Goal: Book appointment/travel/reservation

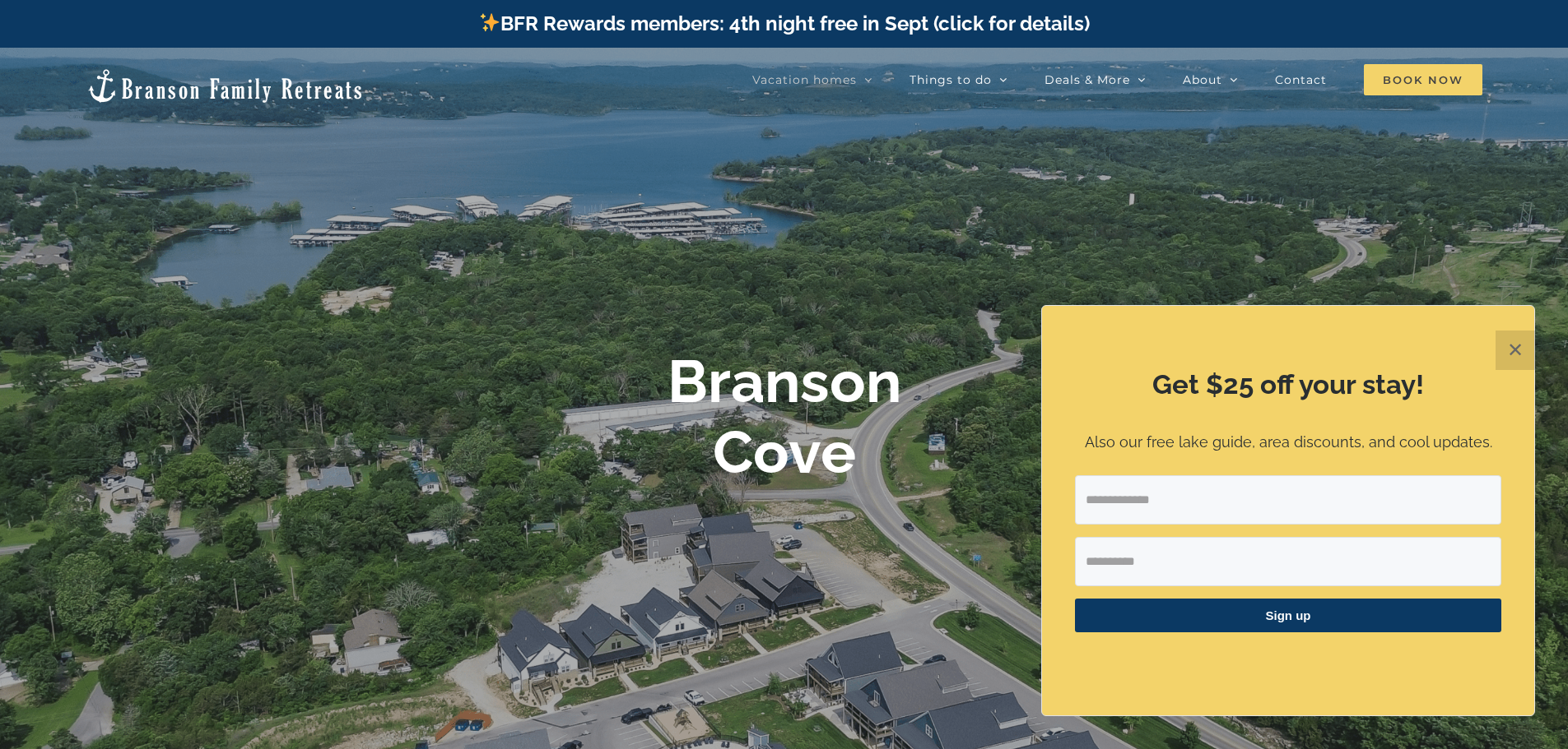
click at [1438, 79] on span "Book Now" at bounding box center [1424, 80] width 119 height 31
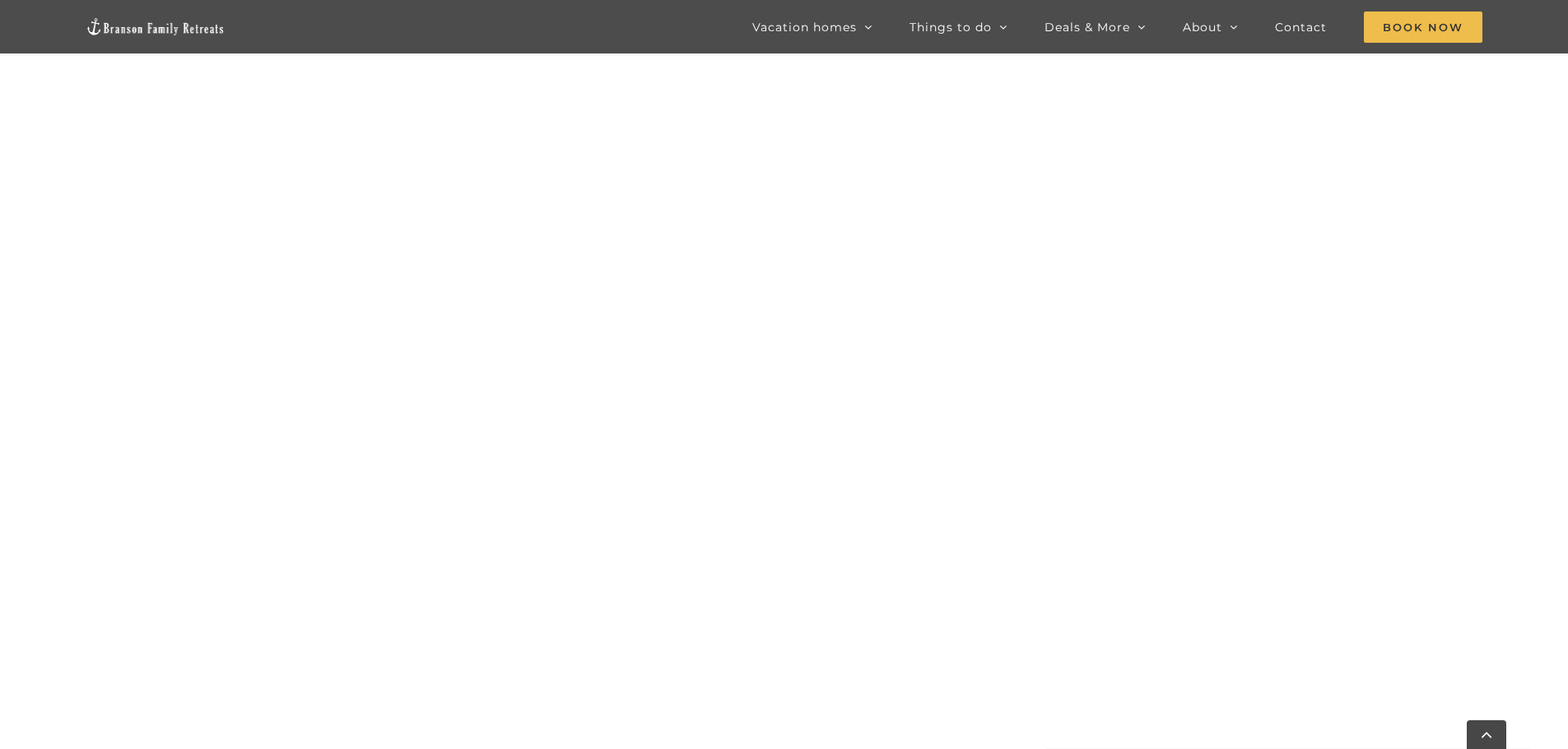
scroll to position [1078, 0]
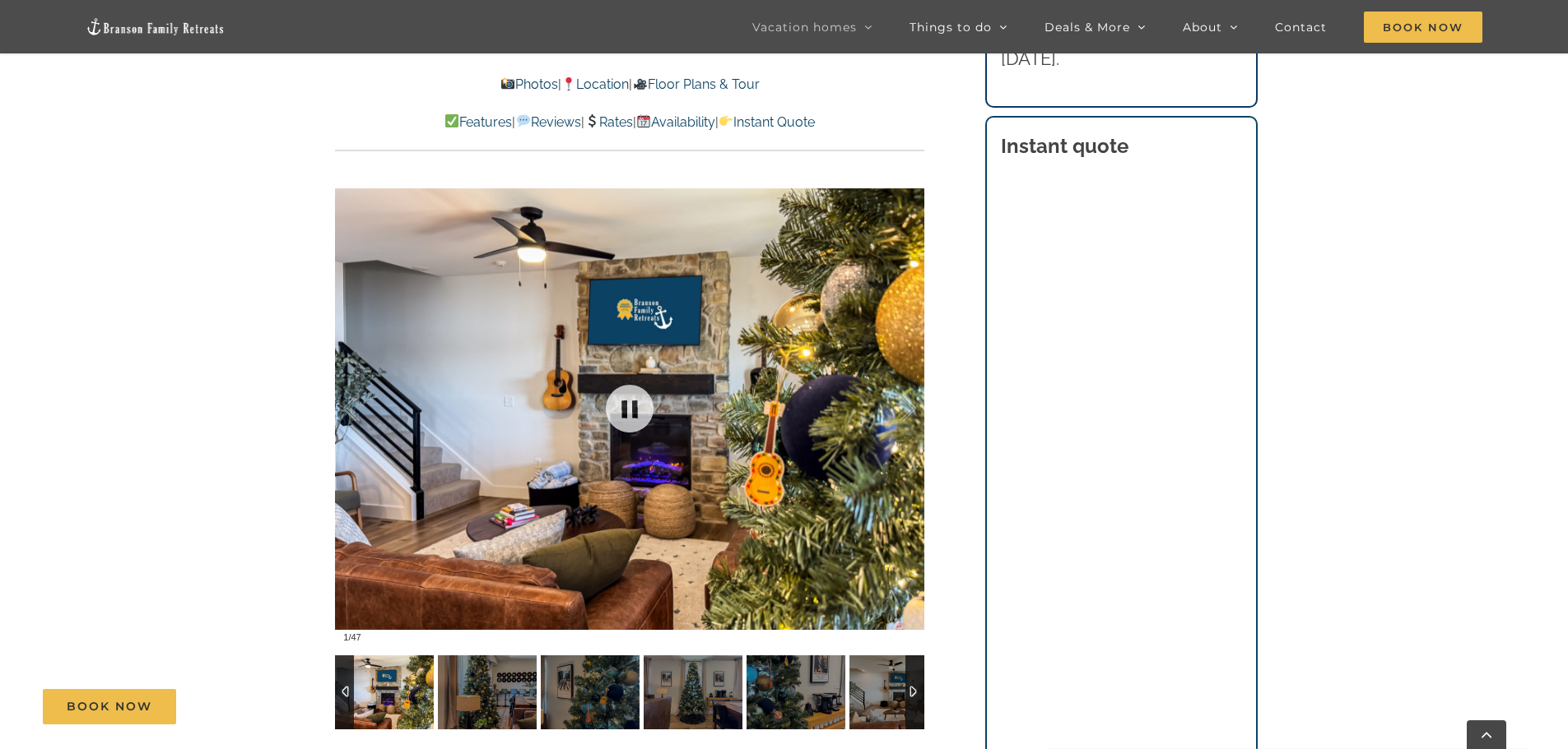
scroll to position [1152, 0]
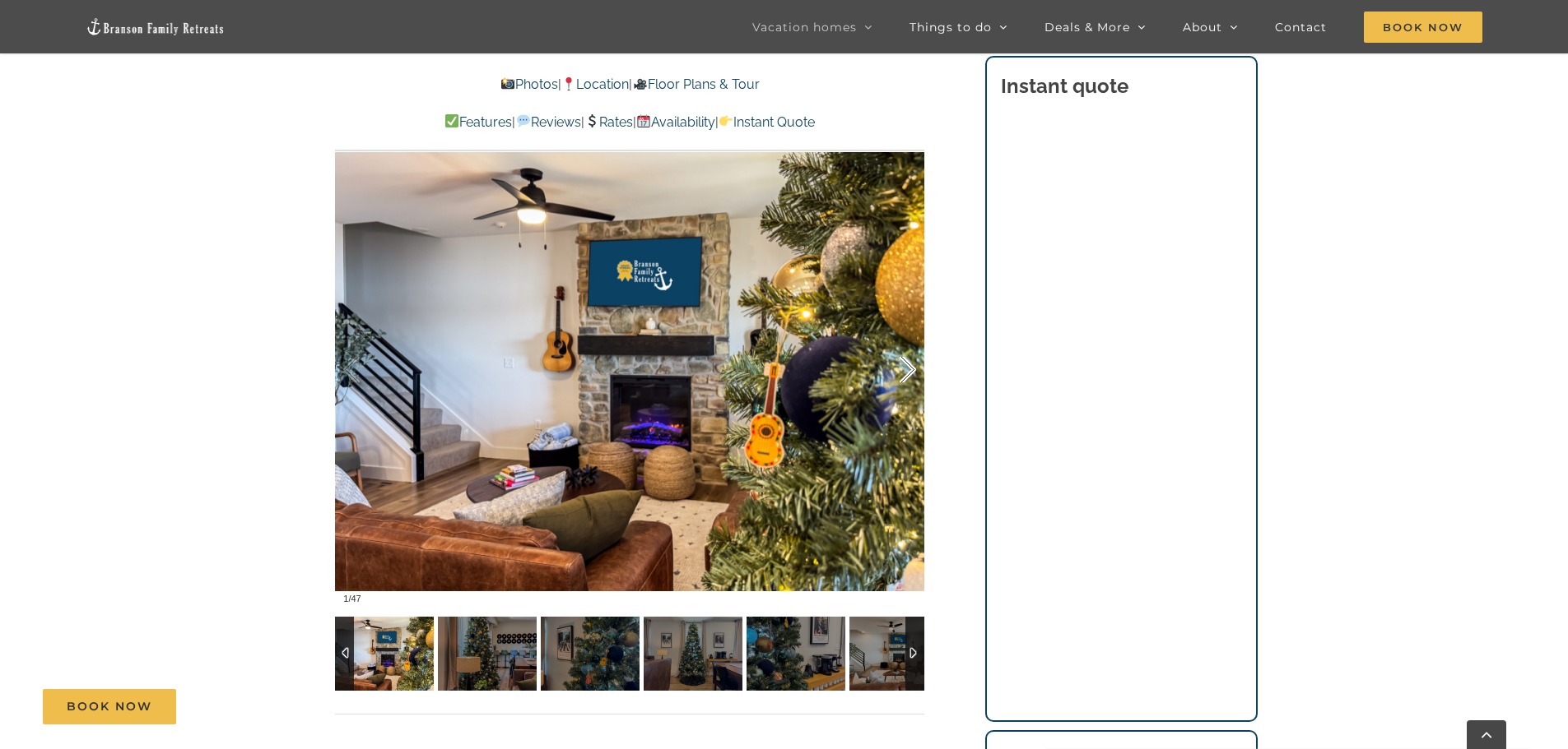
click at [900, 378] on div at bounding box center [890, 370] width 51 height 102
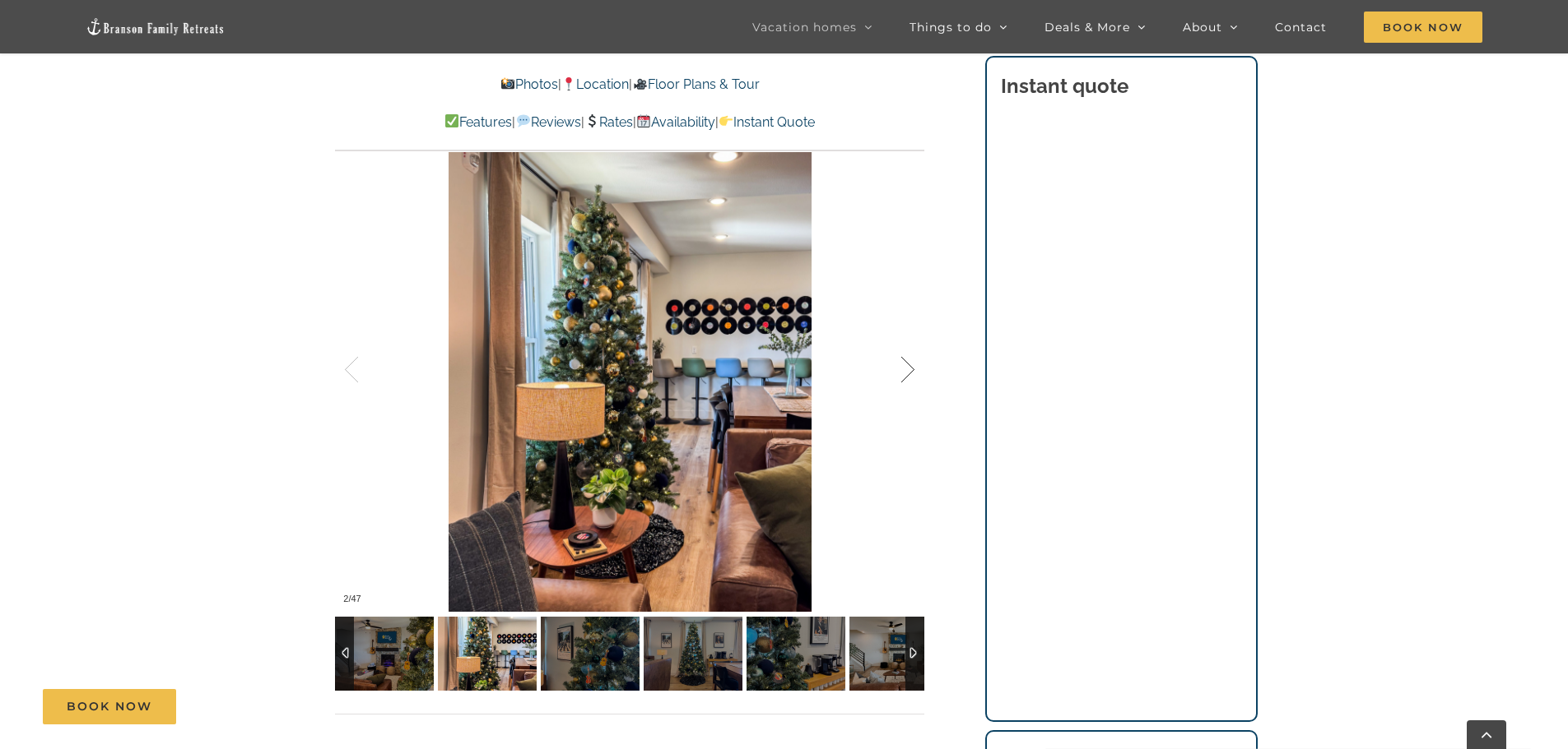
click at [900, 378] on div at bounding box center [890, 370] width 51 height 102
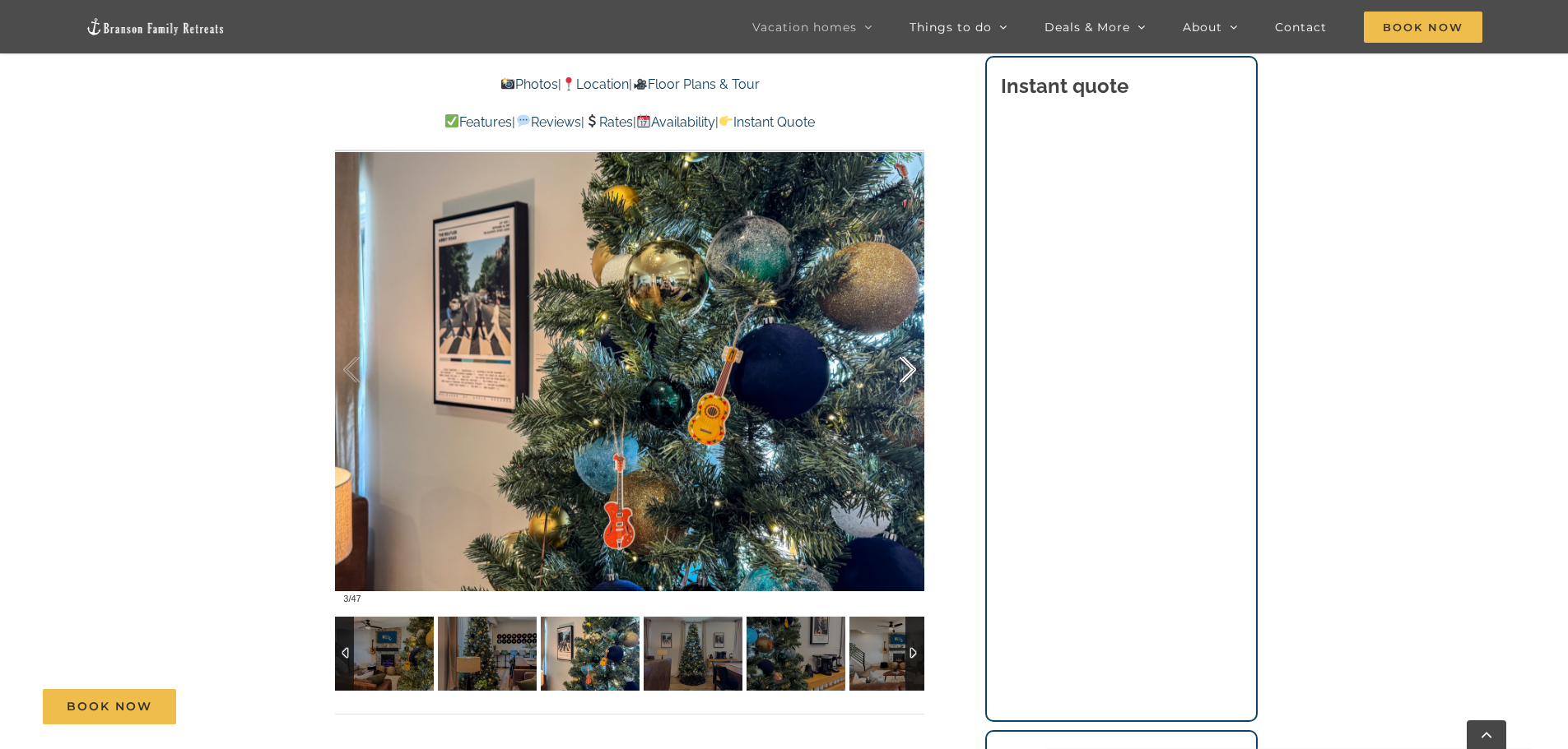
click at [900, 378] on div at bounding box center [890, 370] width 51 height 102
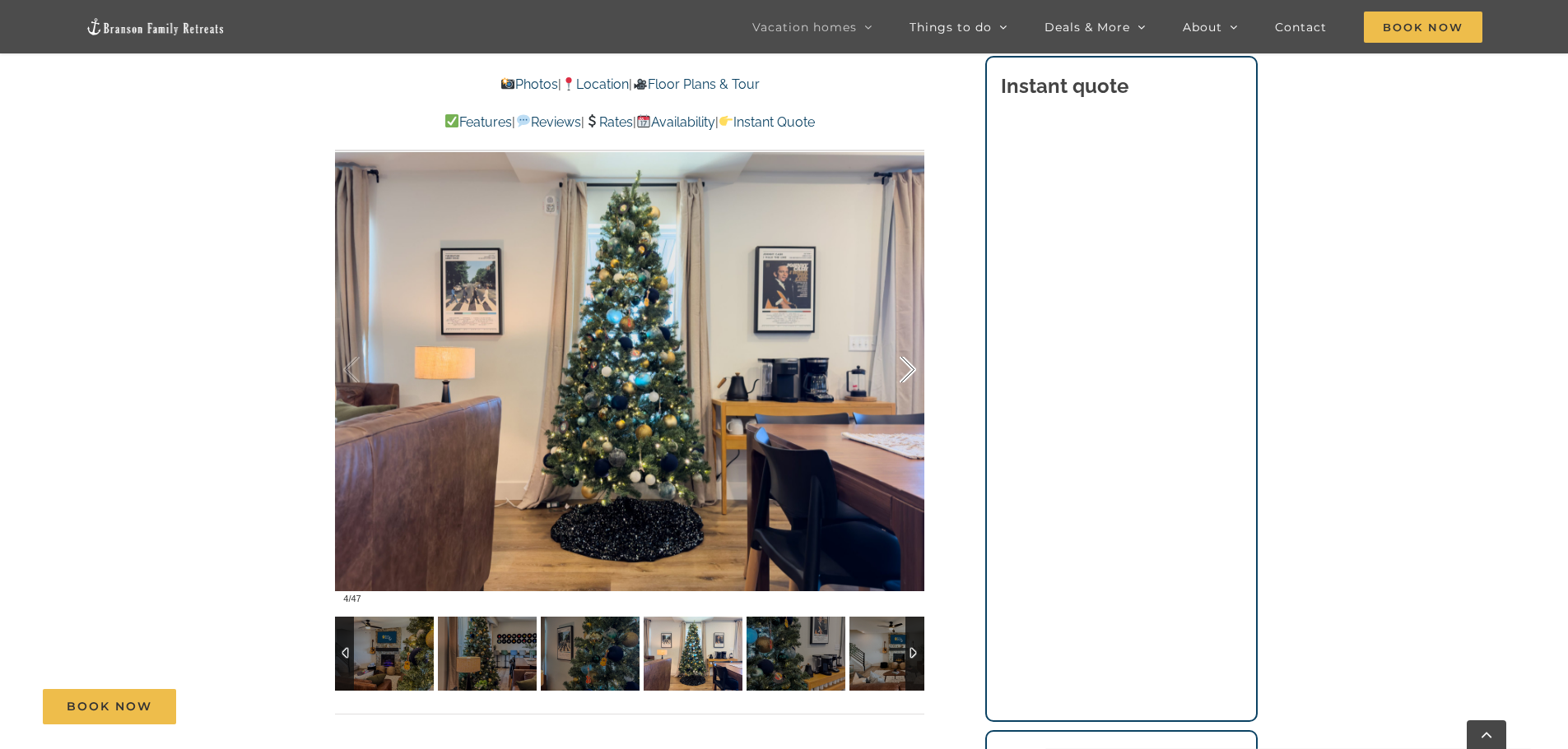
click at [900, 378] on div at bounding box center [890, 370] width 51 height 102
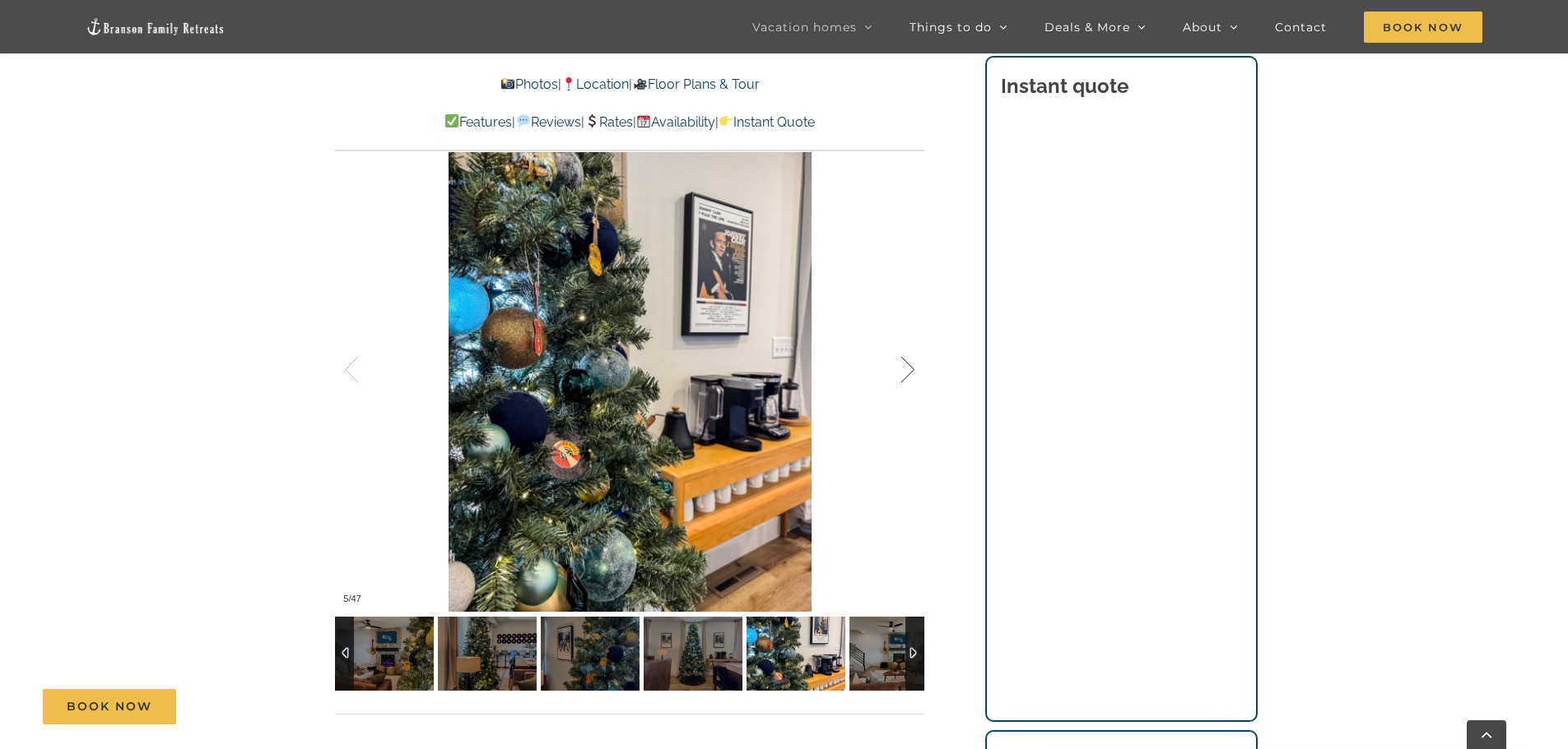
click at [900, 378] on div at bounding box center [890, 370] width 51 height 102
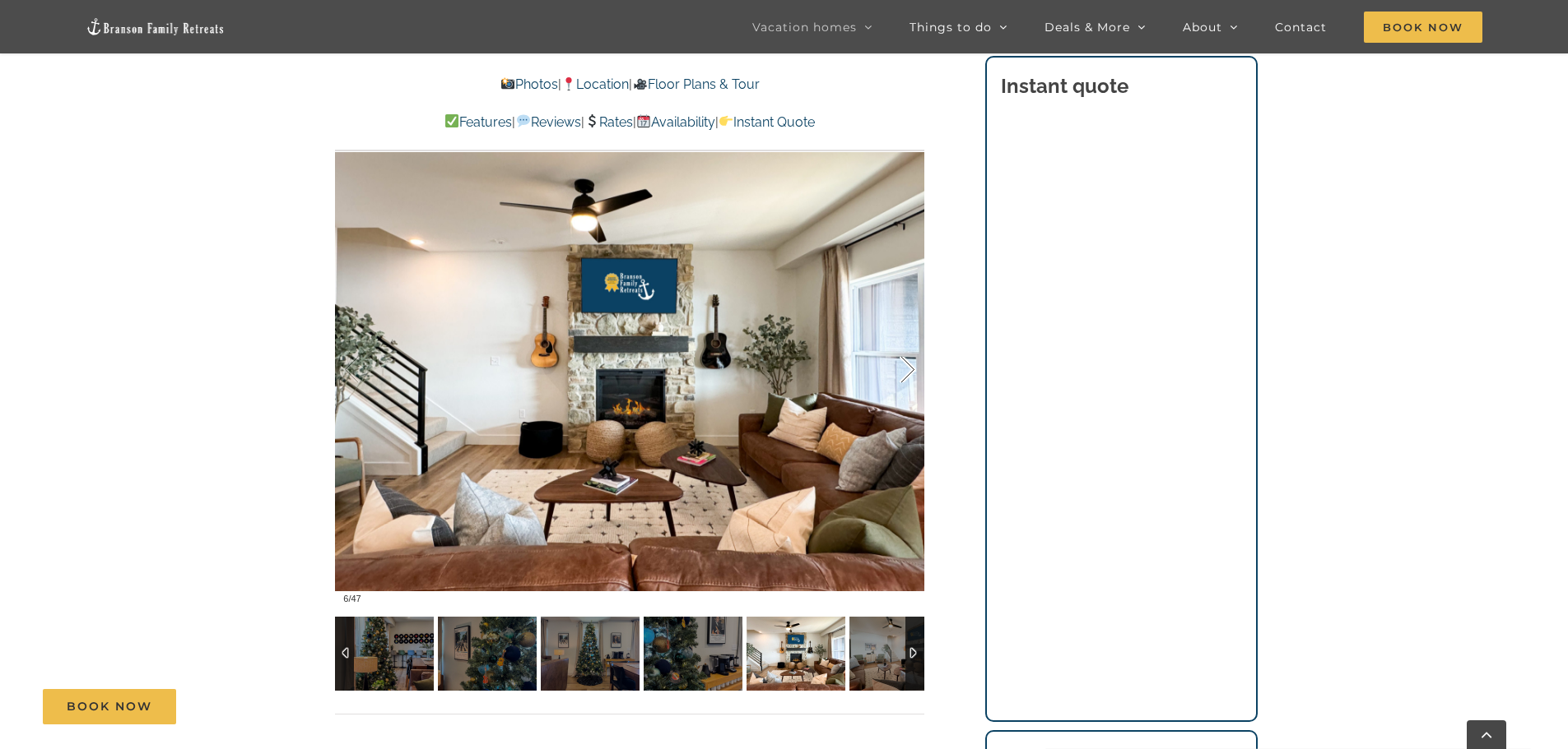
click at [900, 378] on div at bounding box center [890, 370] width 51 height 102
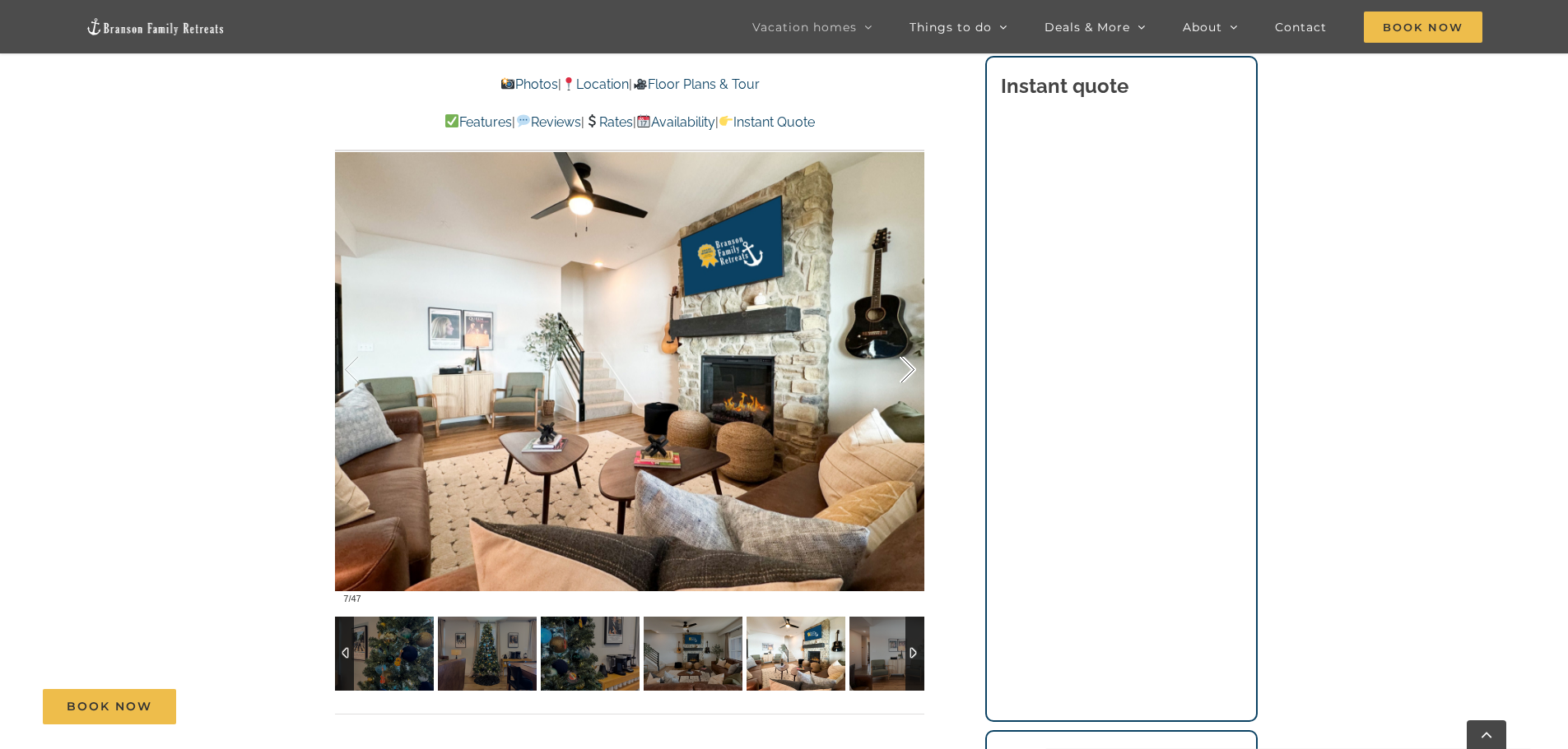
click at [900, 378] on div at bounding box center [890, 370] width 51 height 102
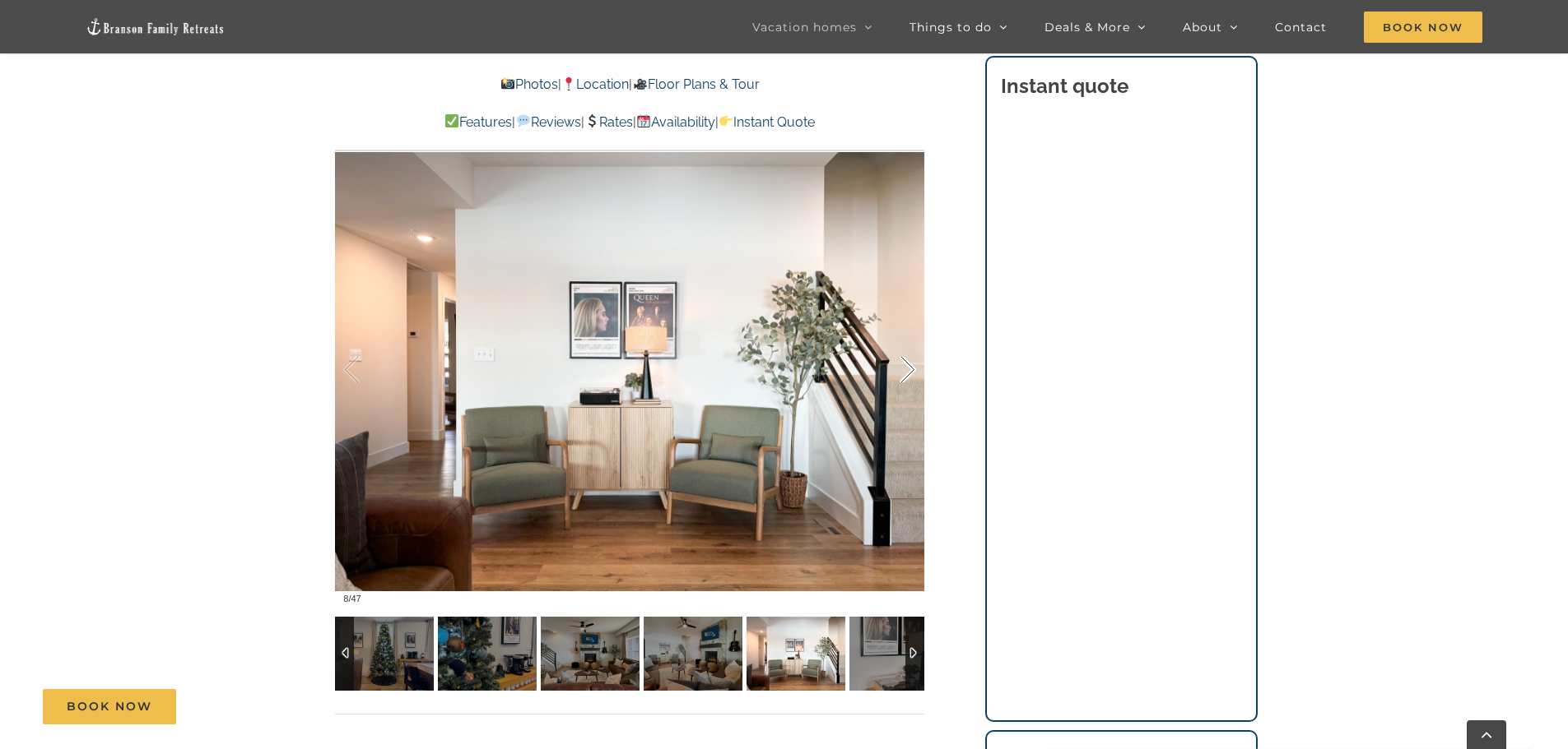
click at [900, 378] on div at bounding box center [890, 370] width 51 height 102
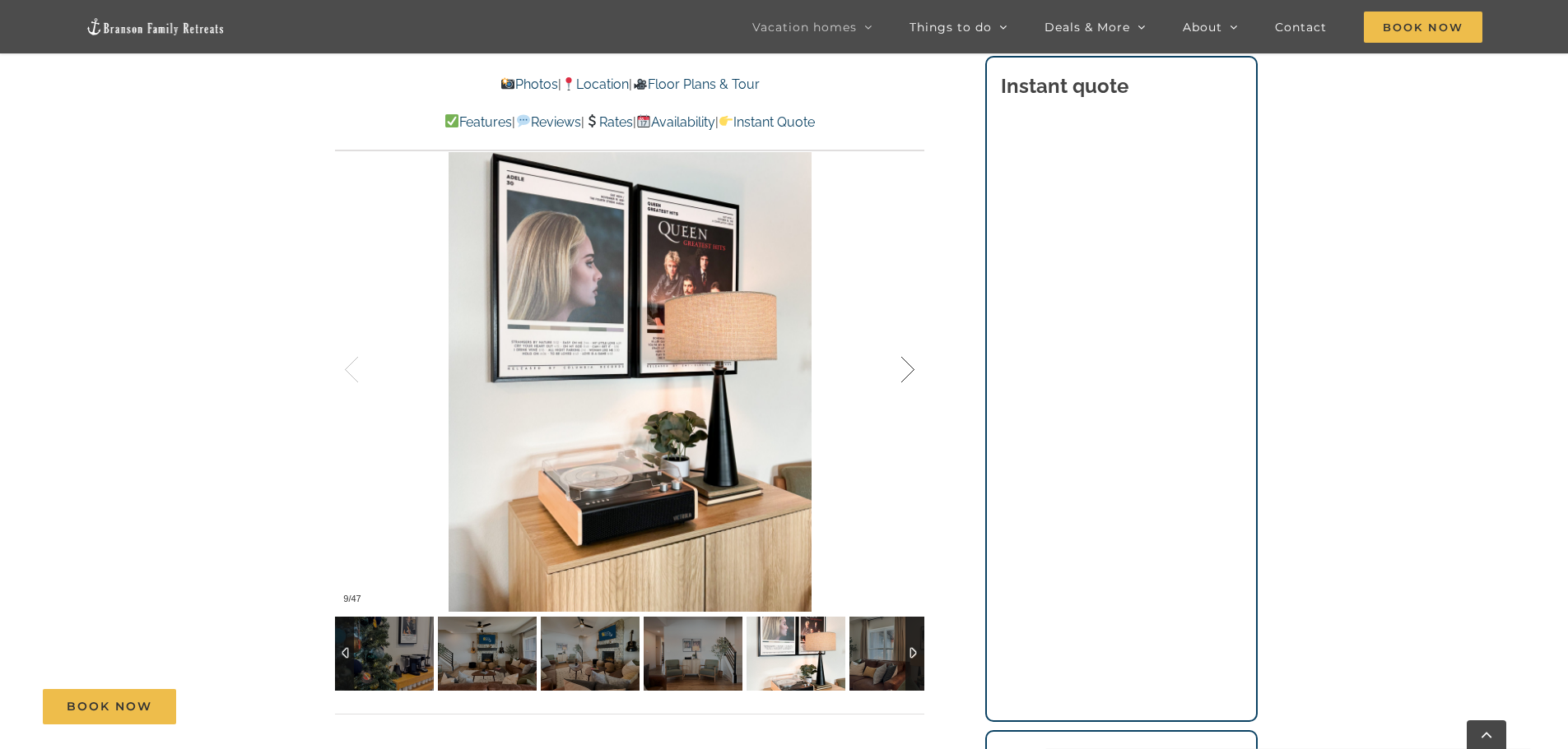
click at [900, 378] on div at bounding box center [890, 370] width 51 height 102
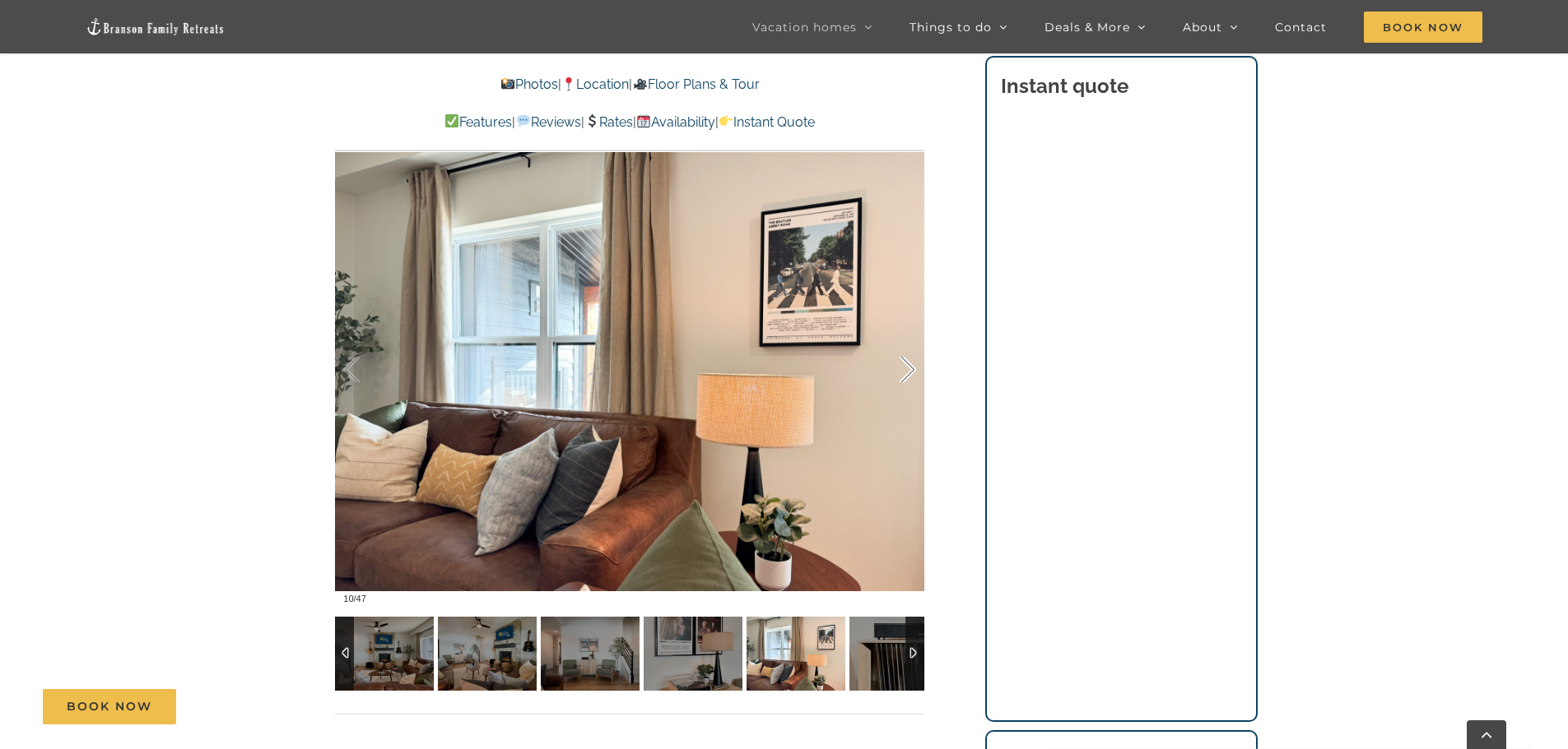
click at [900, 378] on div at bounding box center [890, 370] width 51 height 102
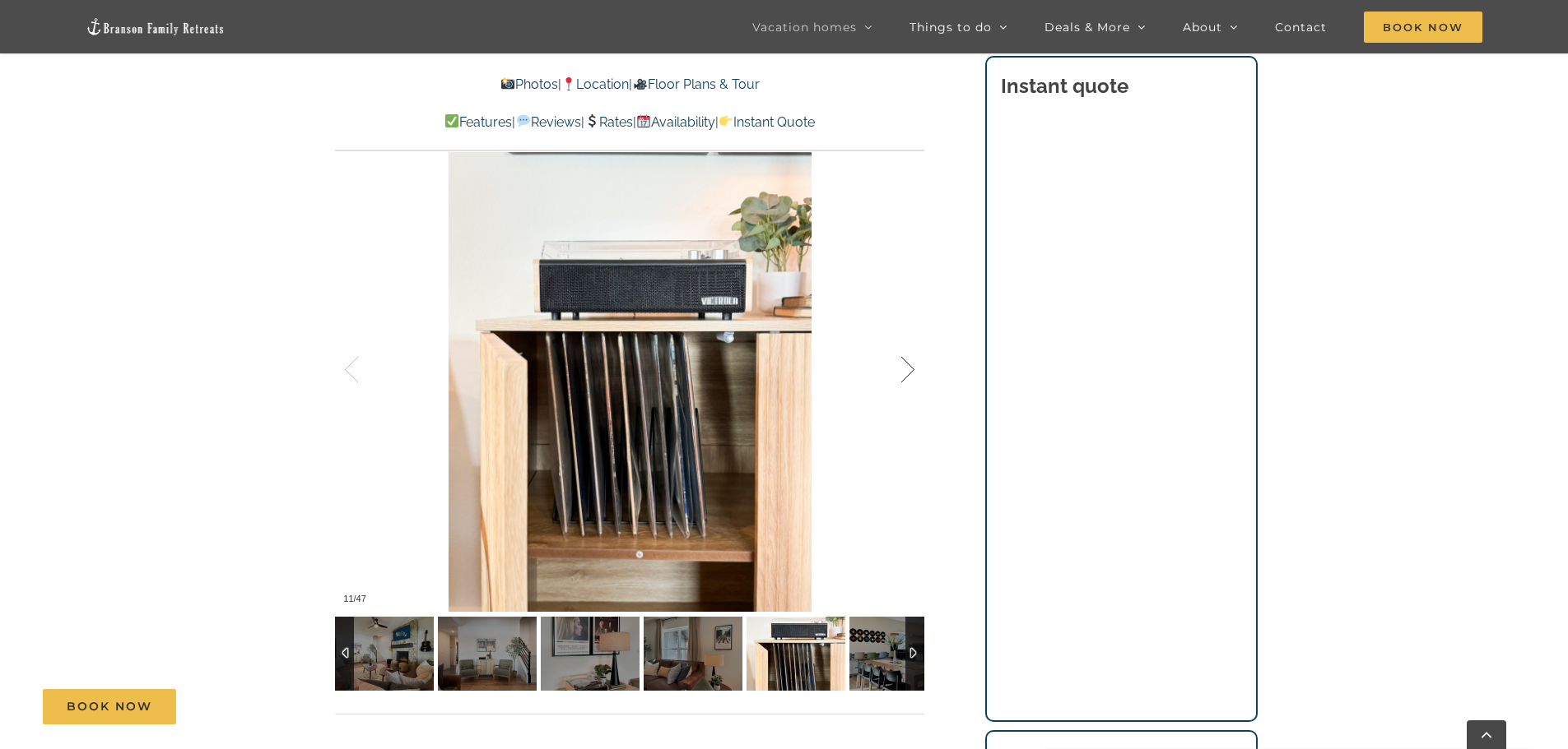
click at [900, 378] on div at bounding box center [890, 370] width 51 height 102
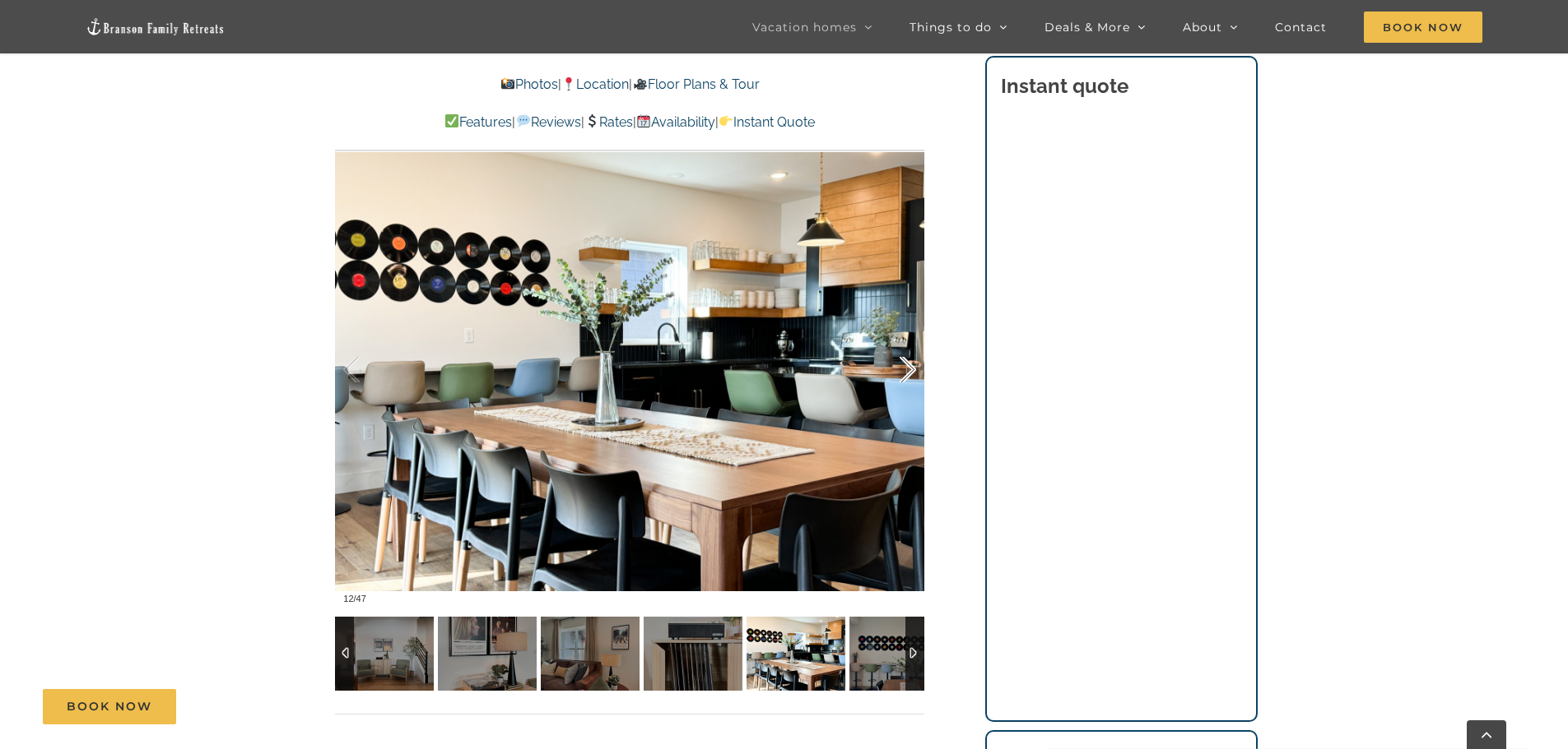
click at [900, 378] on div at bounding box center [890, 370] width 51 height 102
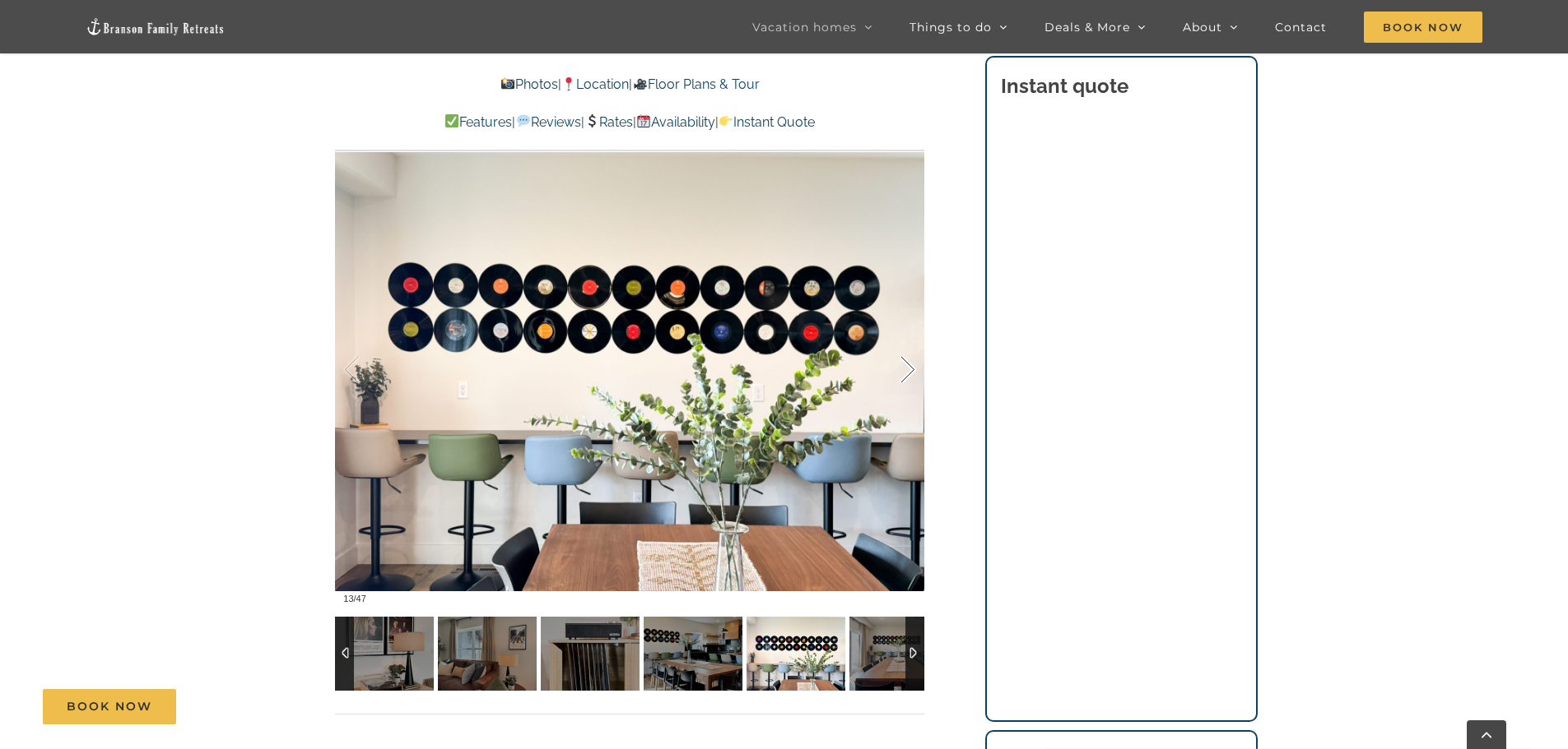
click at [900, 378] on div at bounding box center [890, 370] width 51 height 102
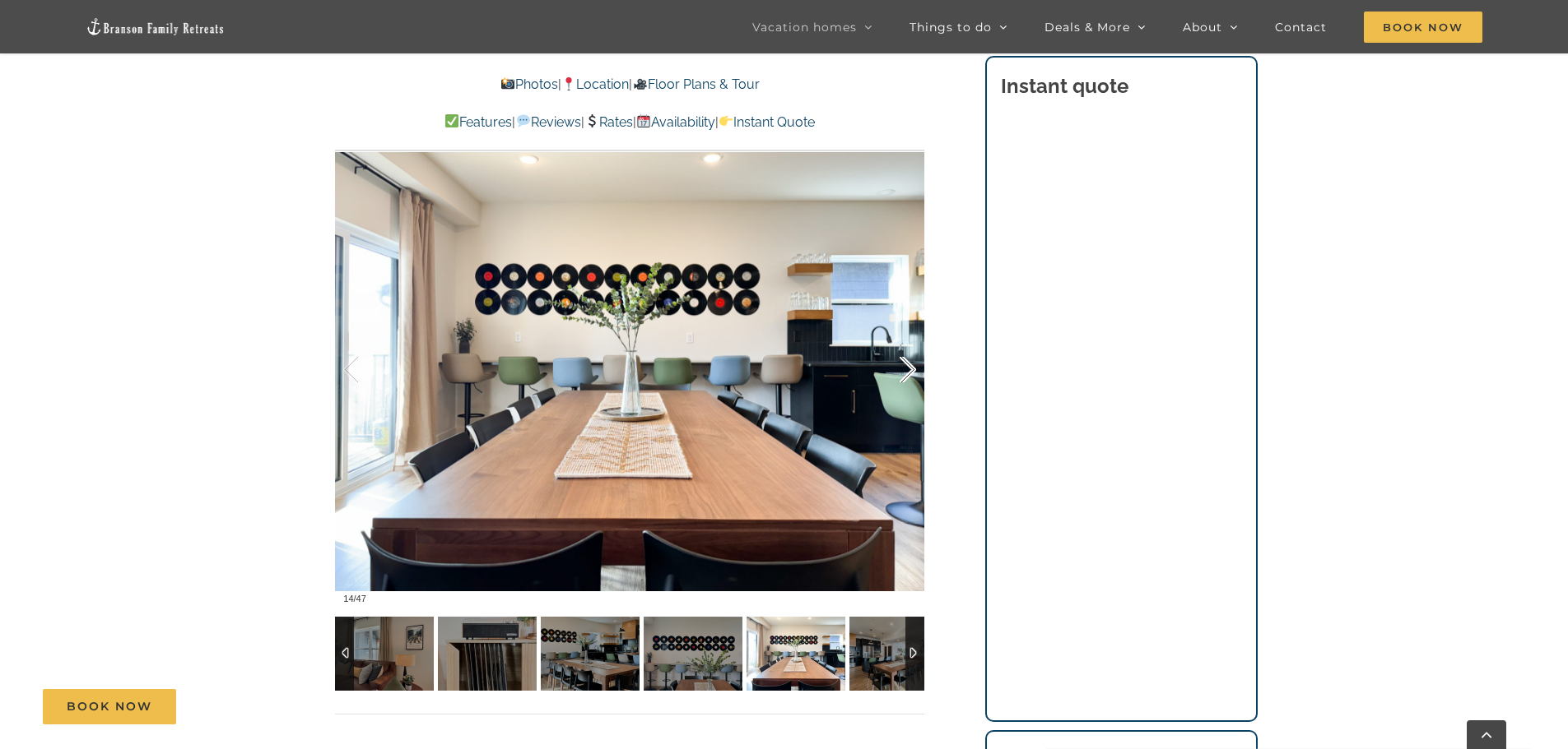
click at [900, 378] on div at bounding box center [890, 370] width 51 height 102
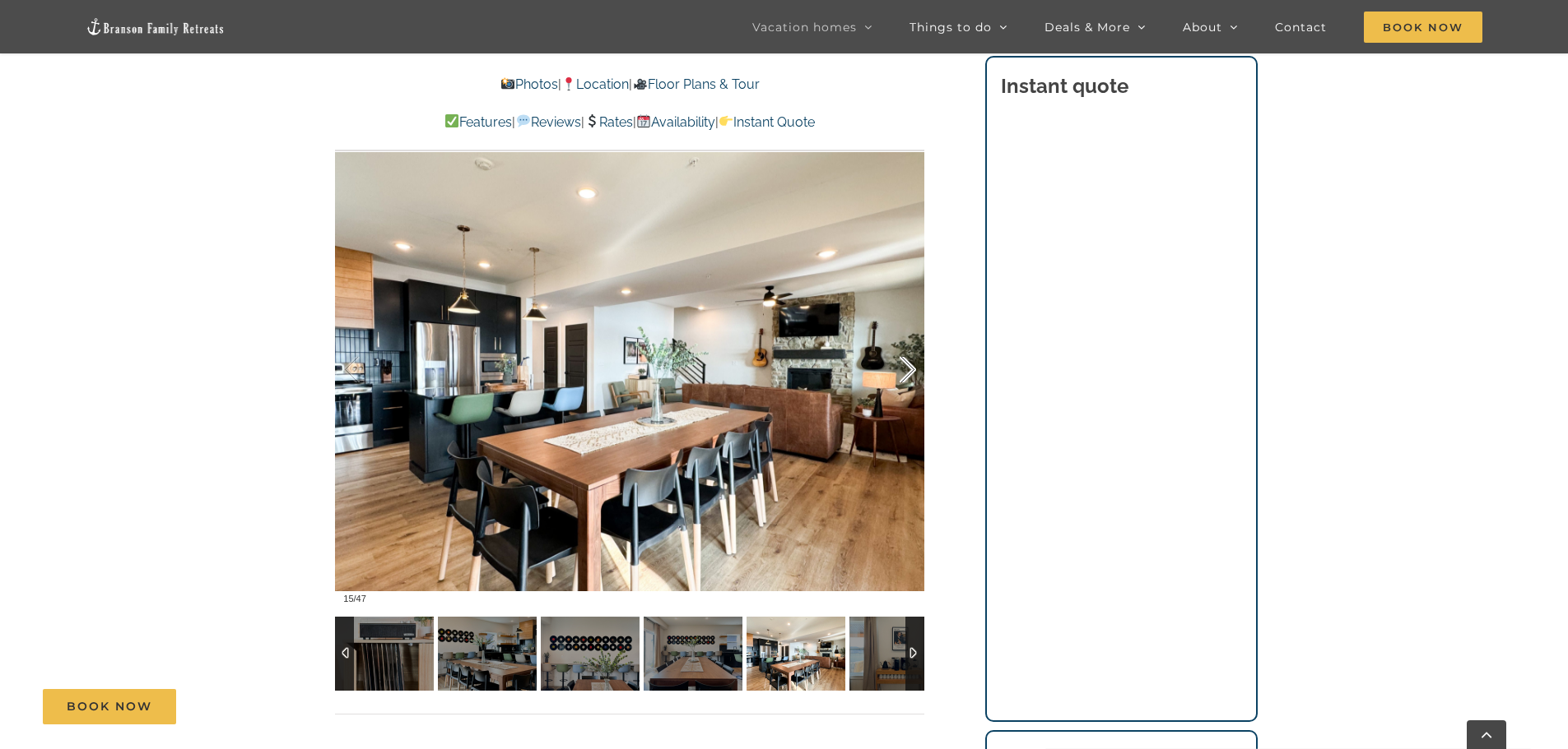
click at [900, 378] on div at bounding box center [890, 370] width 51 height 102
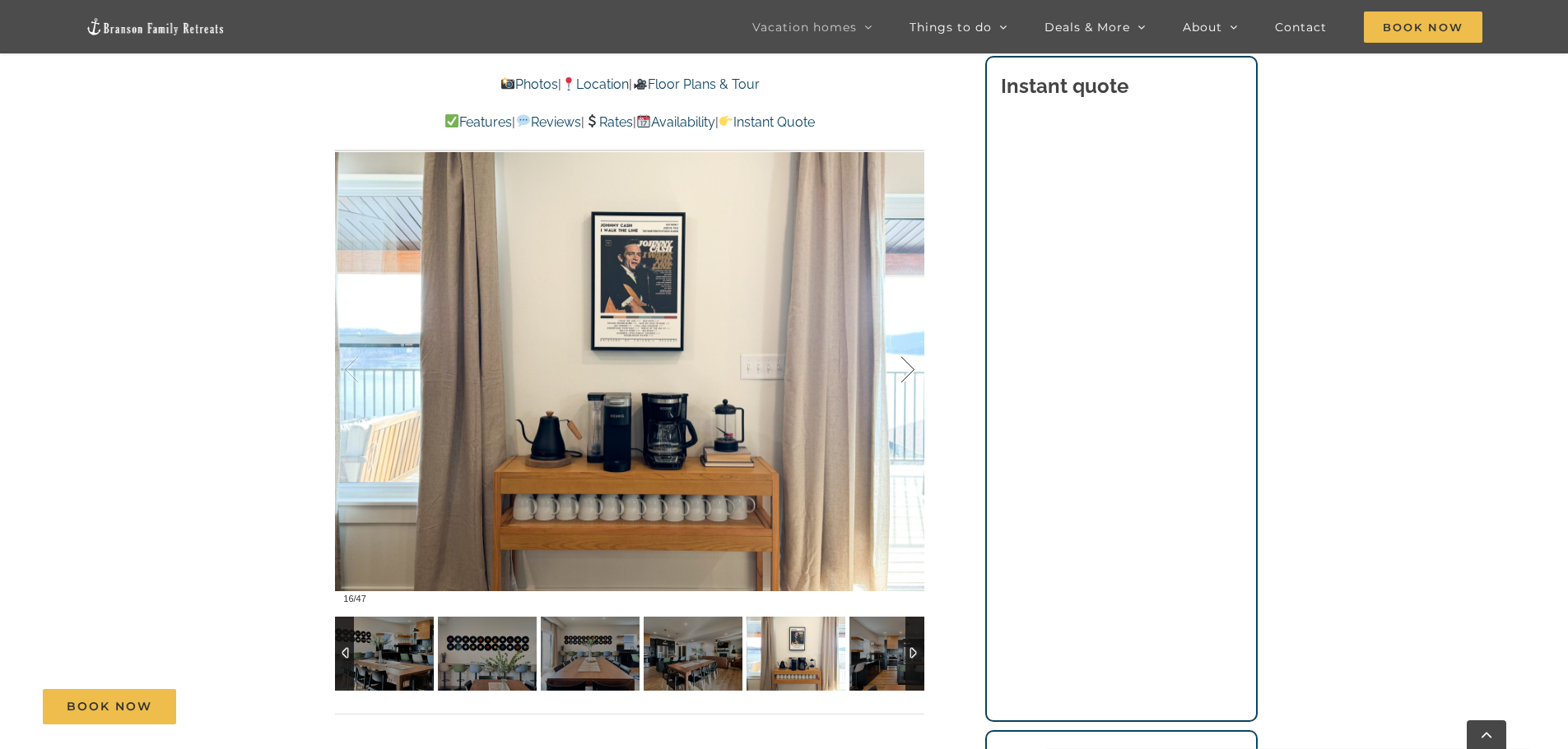
click at [900, 378] on div at bounding box center [890, 370] width 51 height 102
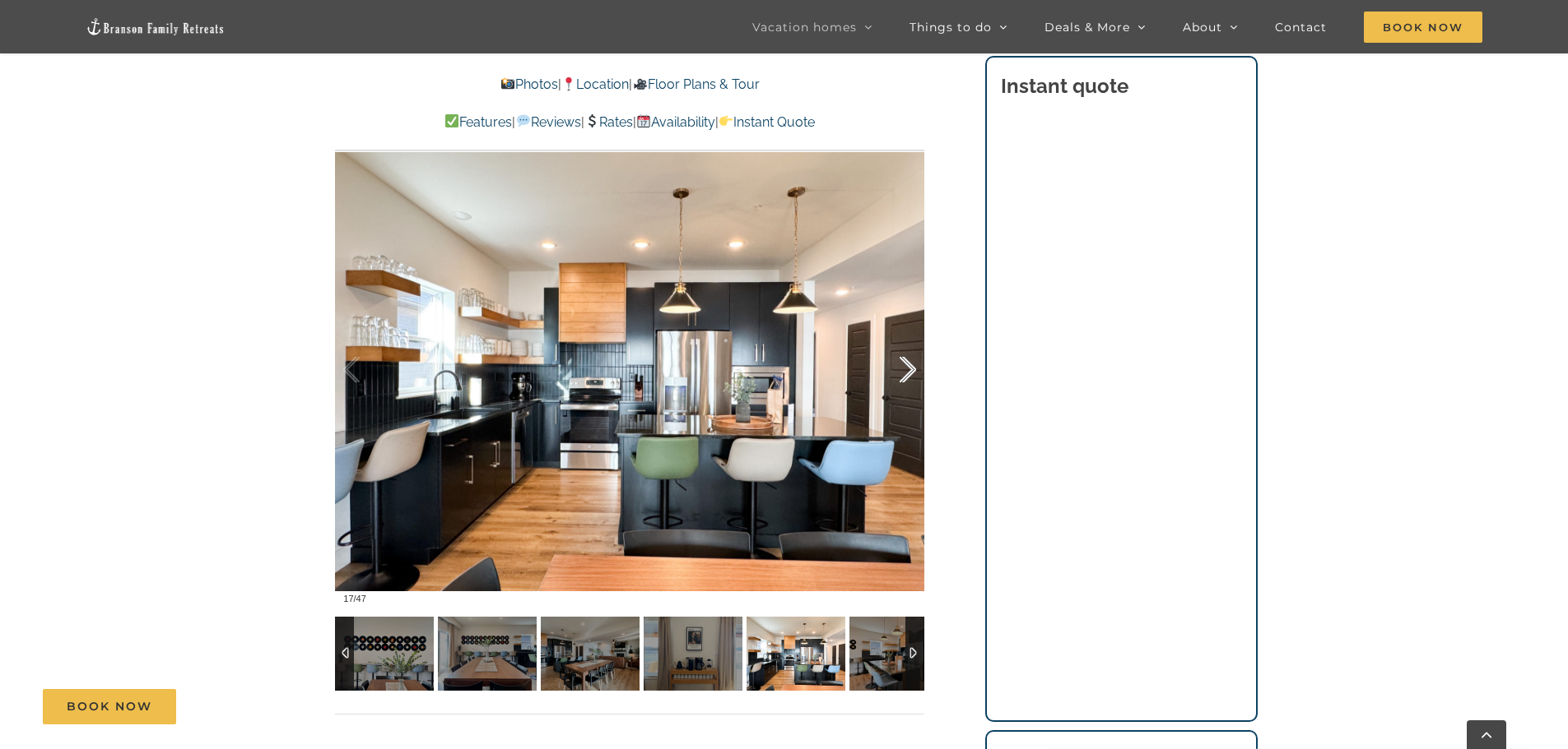
click at [900, 378] on div at bounding box center [890, 370] width 51 height 102
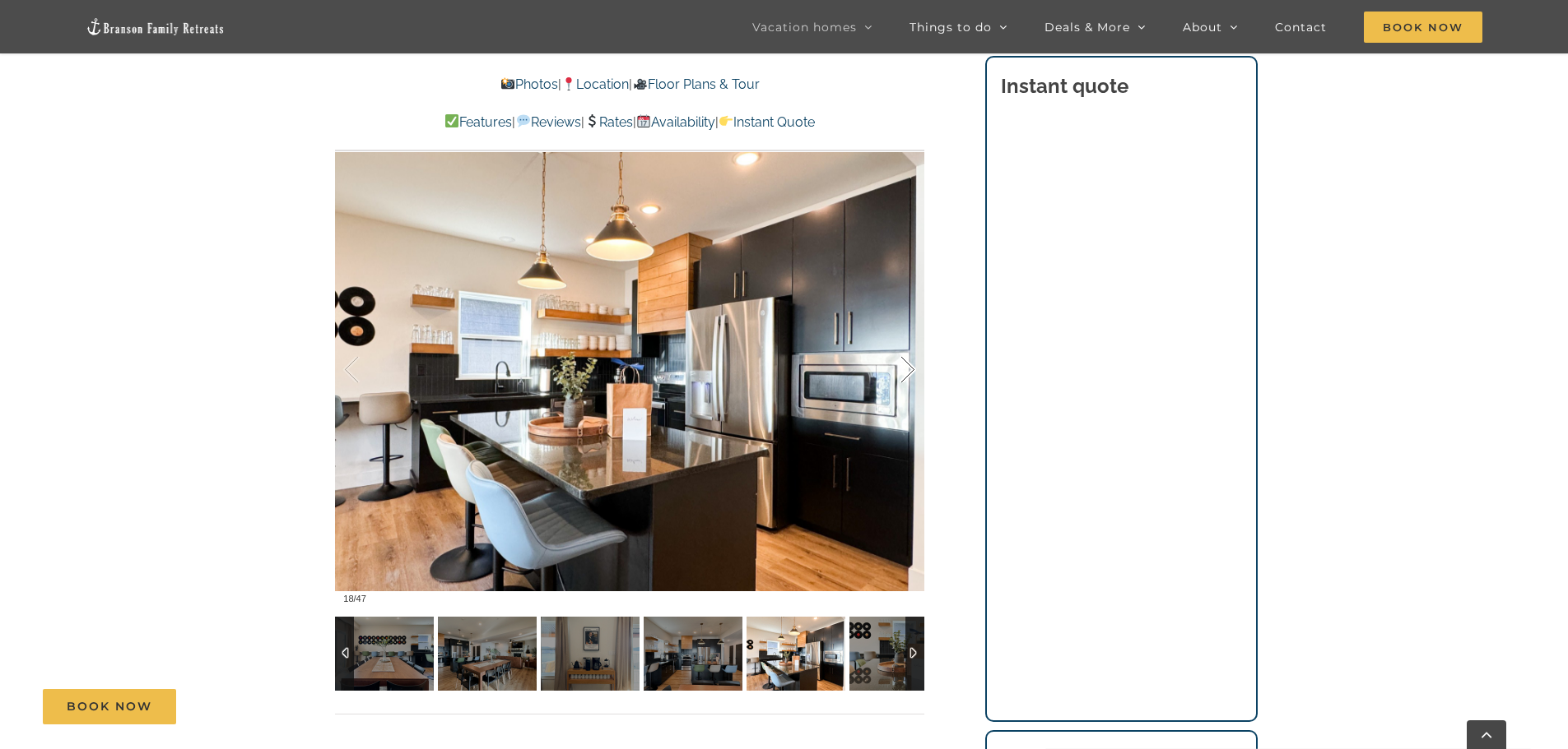
click at [904, 378] on div at bounding box center [890, 370] width 51 height 102
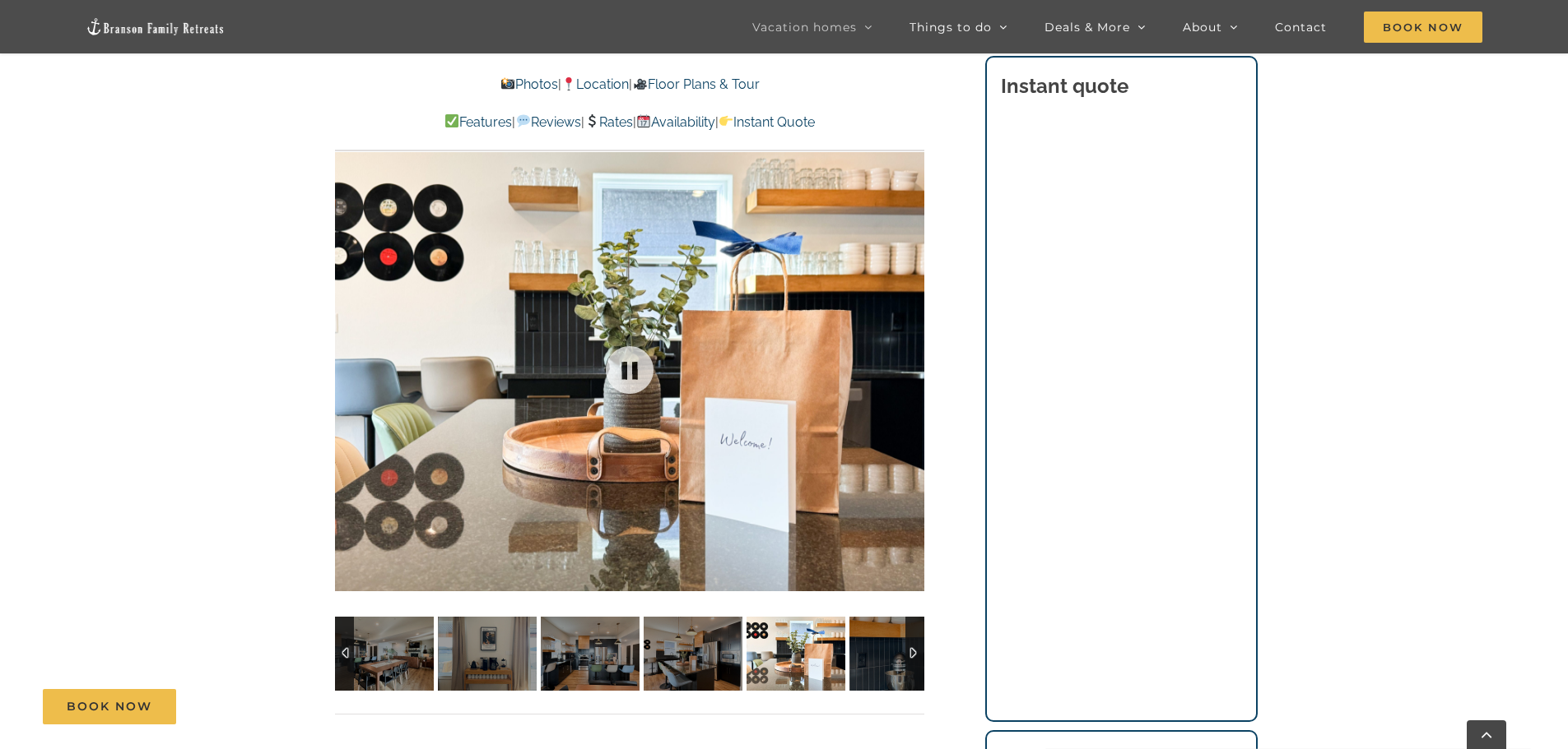
click at [904, 378] on div at bounding box center [630, 370] width 589 height 483
click at [906, 370] on div at bounding box center [890, 370] width 51 height 102
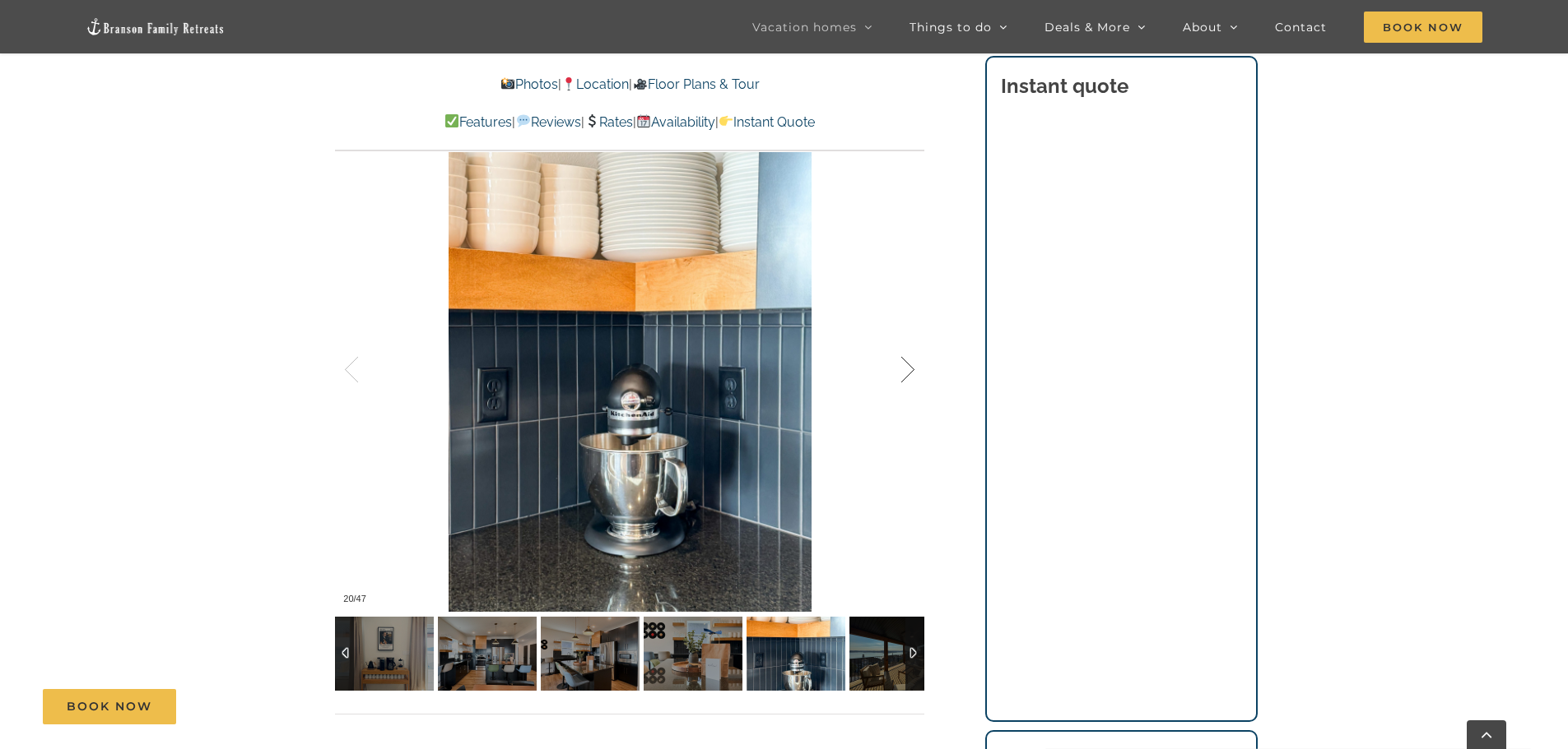
click at [906, 370] on div at bounding box center [890, 370] width 51 height 102
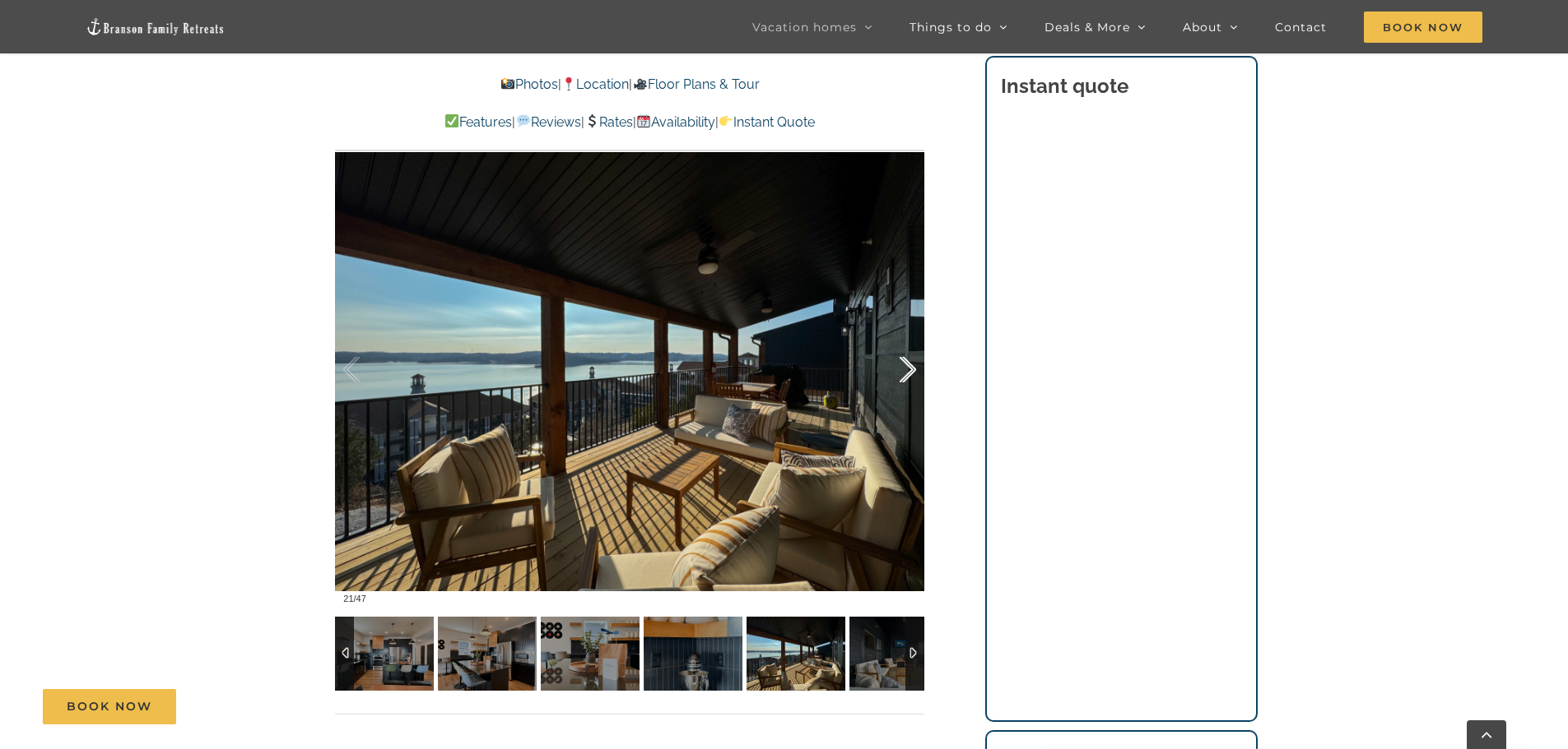
click at [906, 370] on div at bounding box center [890, 370] width 51 height 102
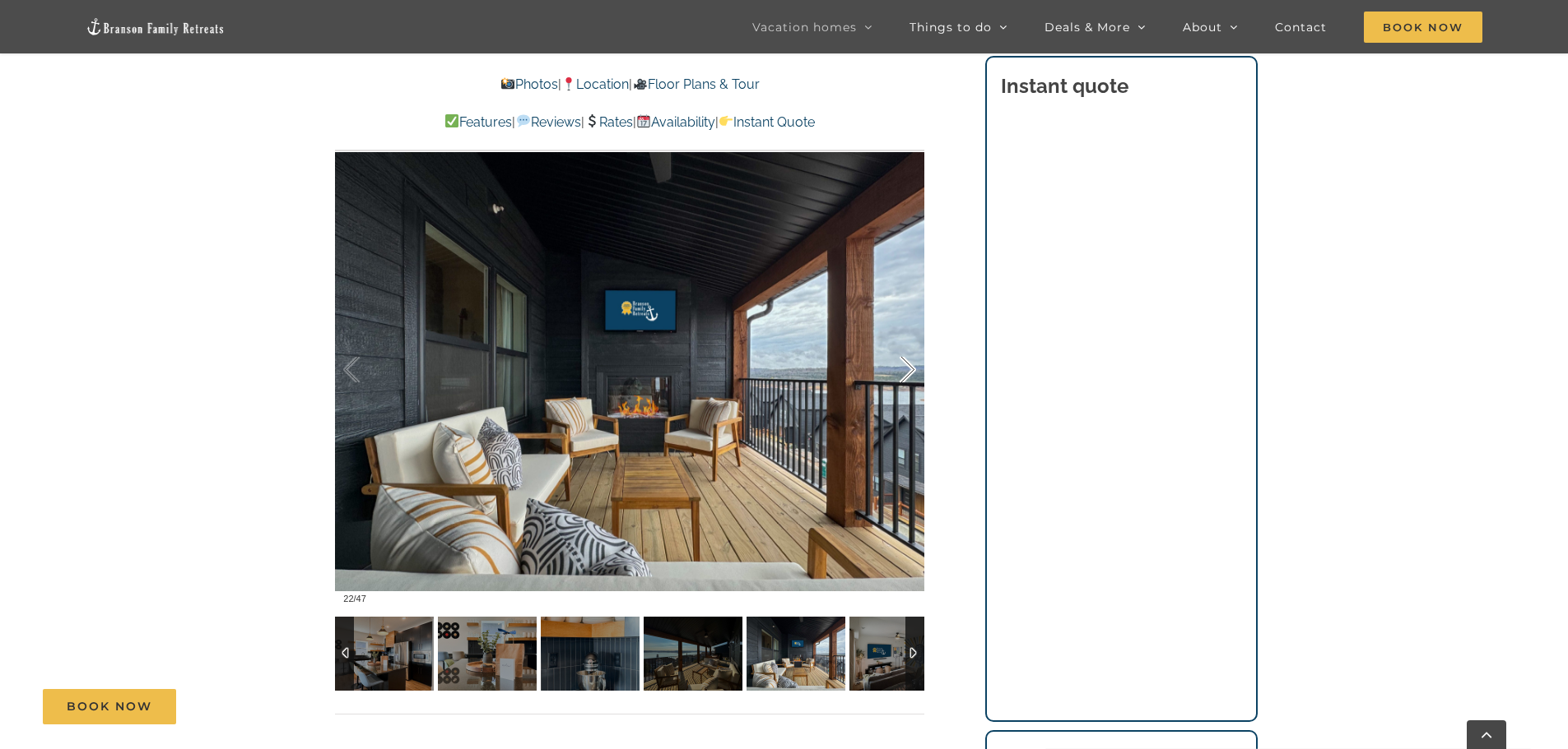
click at [906, 370] on div at bounding box center [890, 370] width 51 height 102
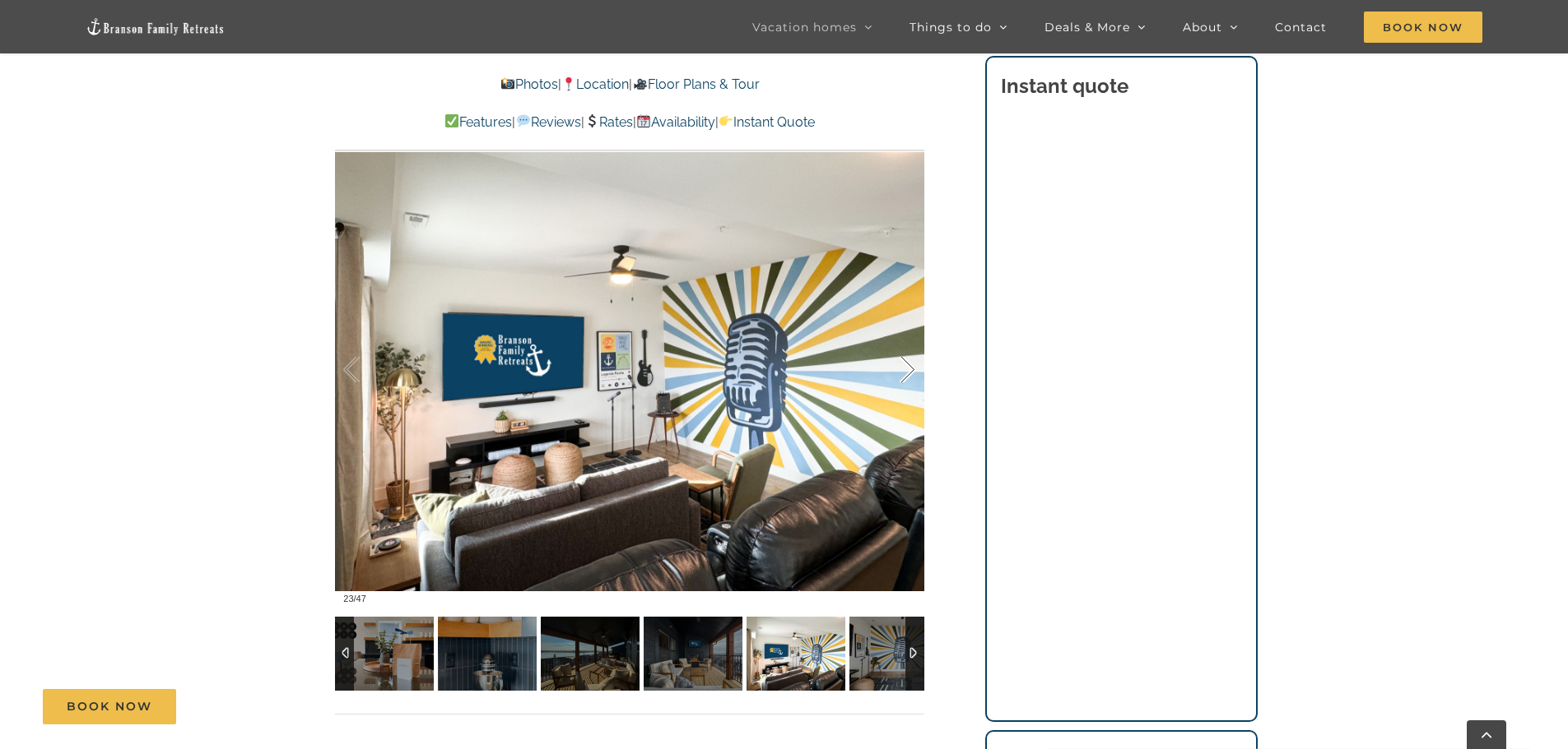
click at [906, 370] on div at bounding box center [890, 370] width 51 height 102
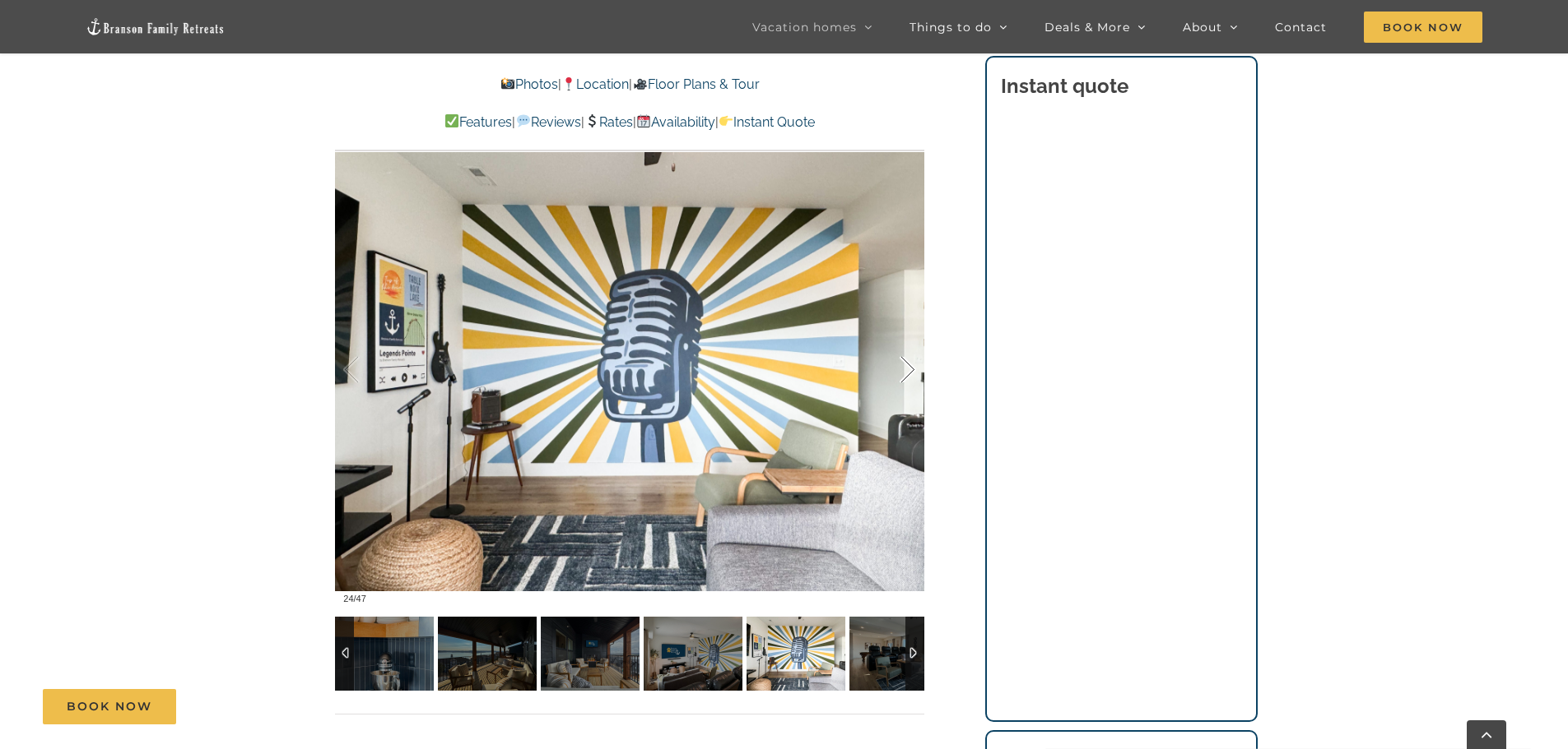
click at [906, 370] on div at bounding box center [890, 370] width 51 height 102
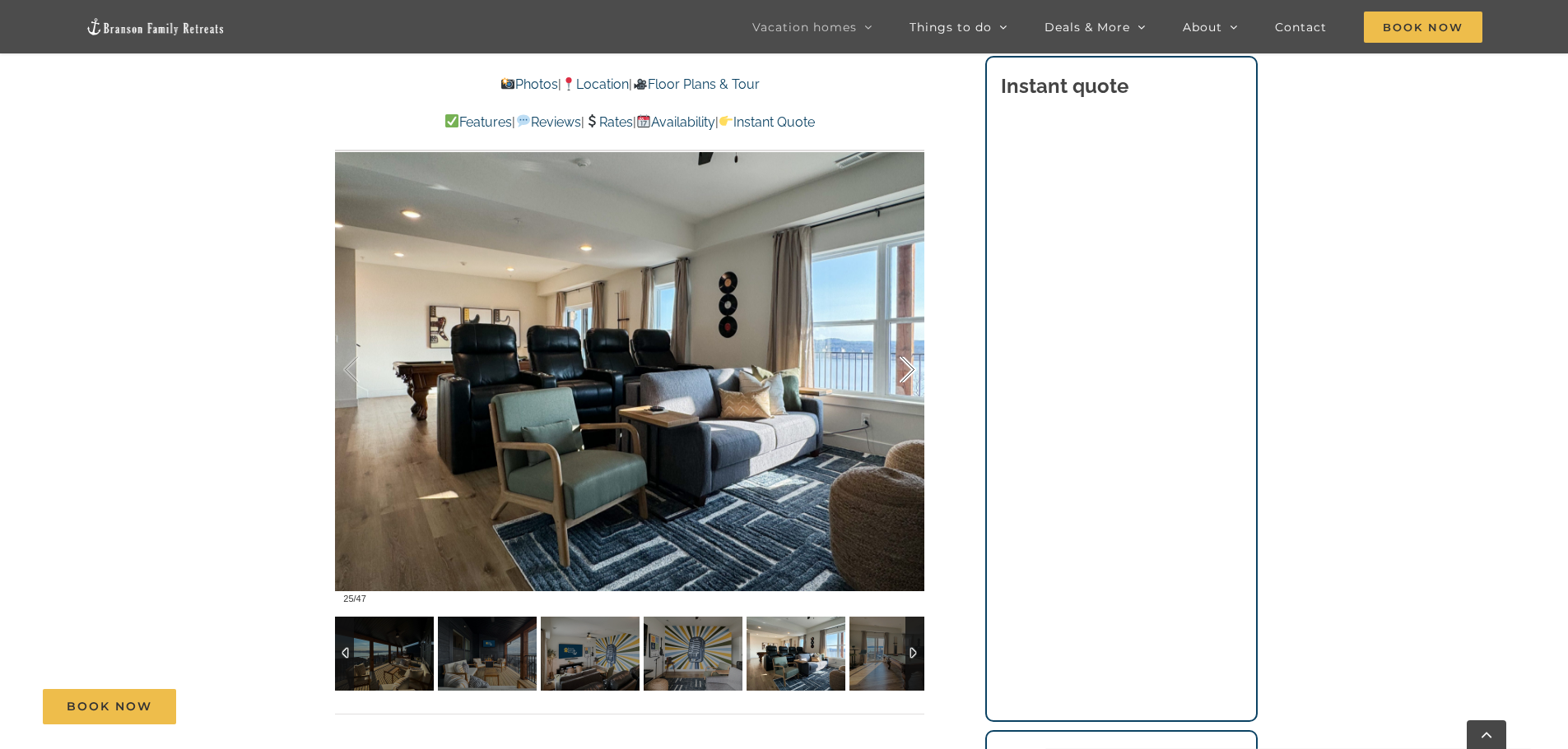
click at [906, 370] on div at bounding box center [890, 370] width 51 height 102
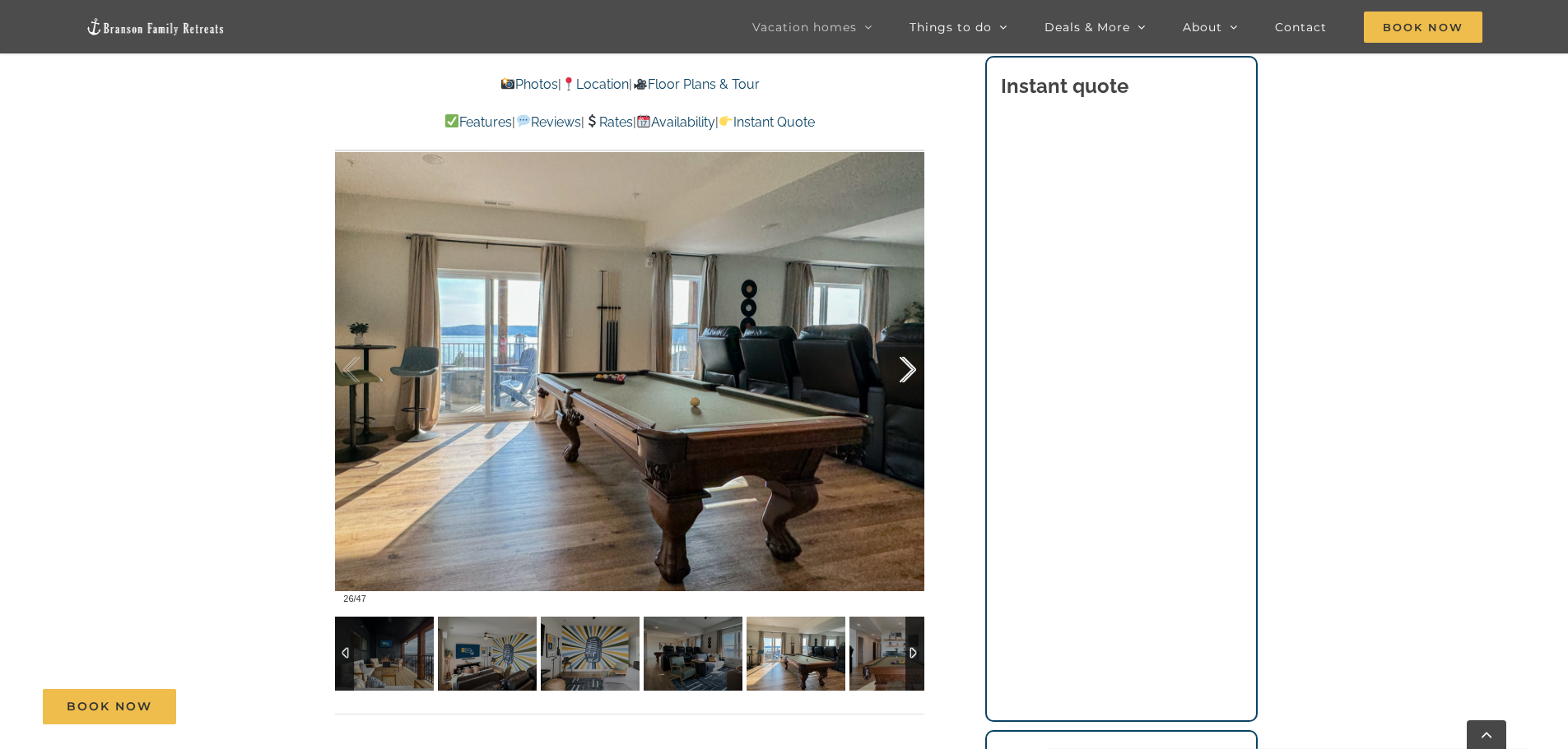
click at [906, 370] on div at bounding box center [890, 370] width 51 height 102
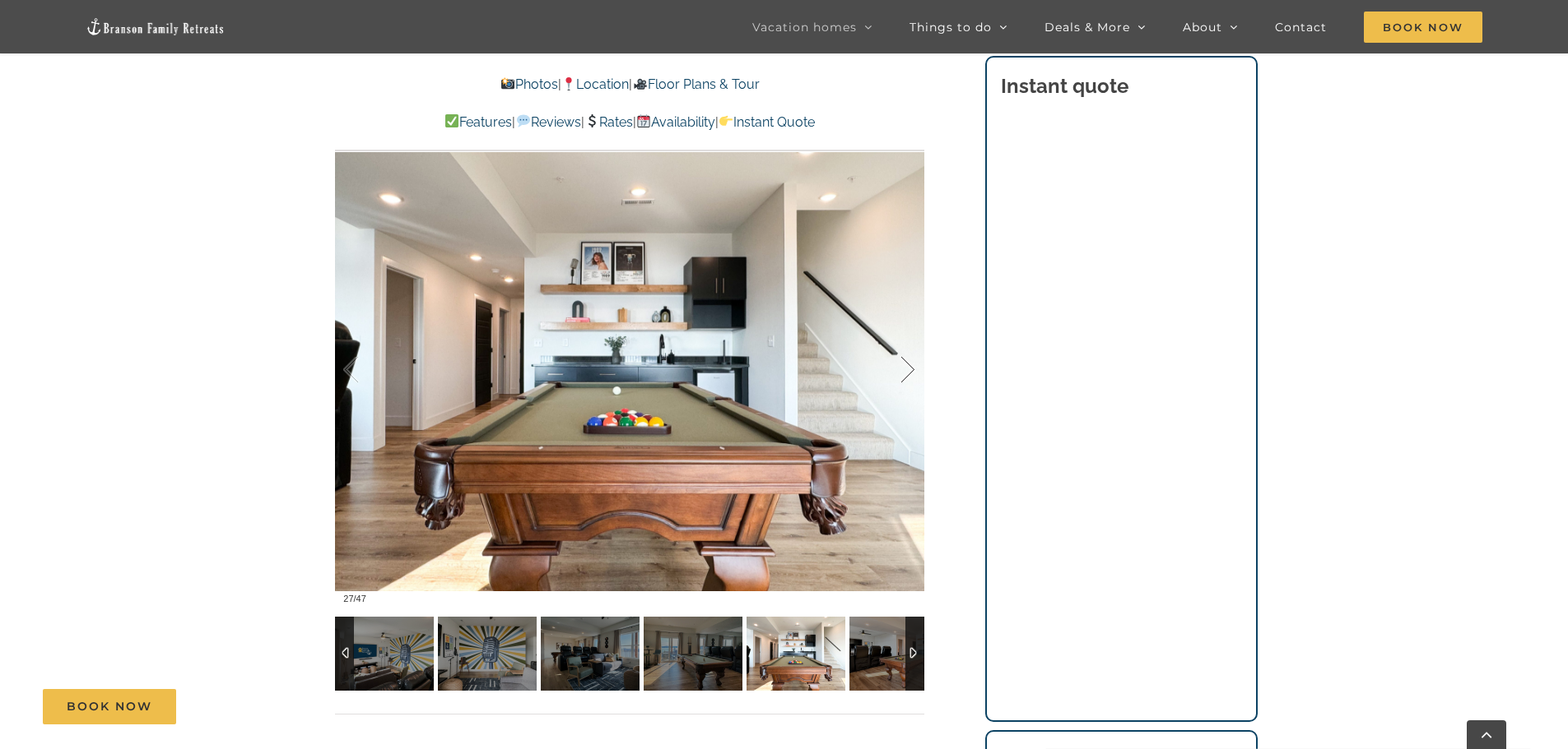
click at [906, 370] on div at bounding box center [890, 370] width 51 height 102
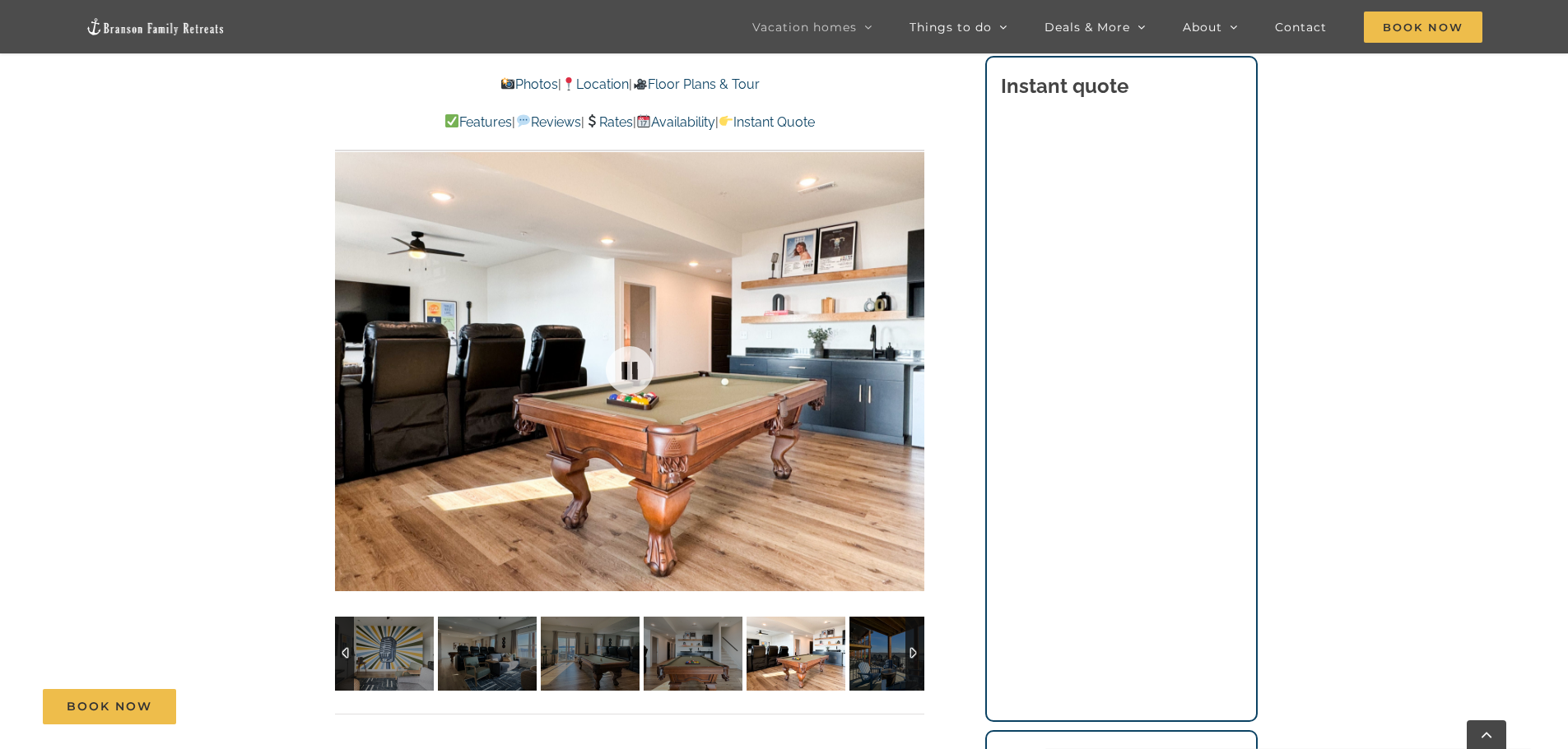
click at [906, 370] on div at bounding box center [630, 370] width 589 height 483
click at [914, 366] on div at bounding box center [890, 370] width 51 height 102
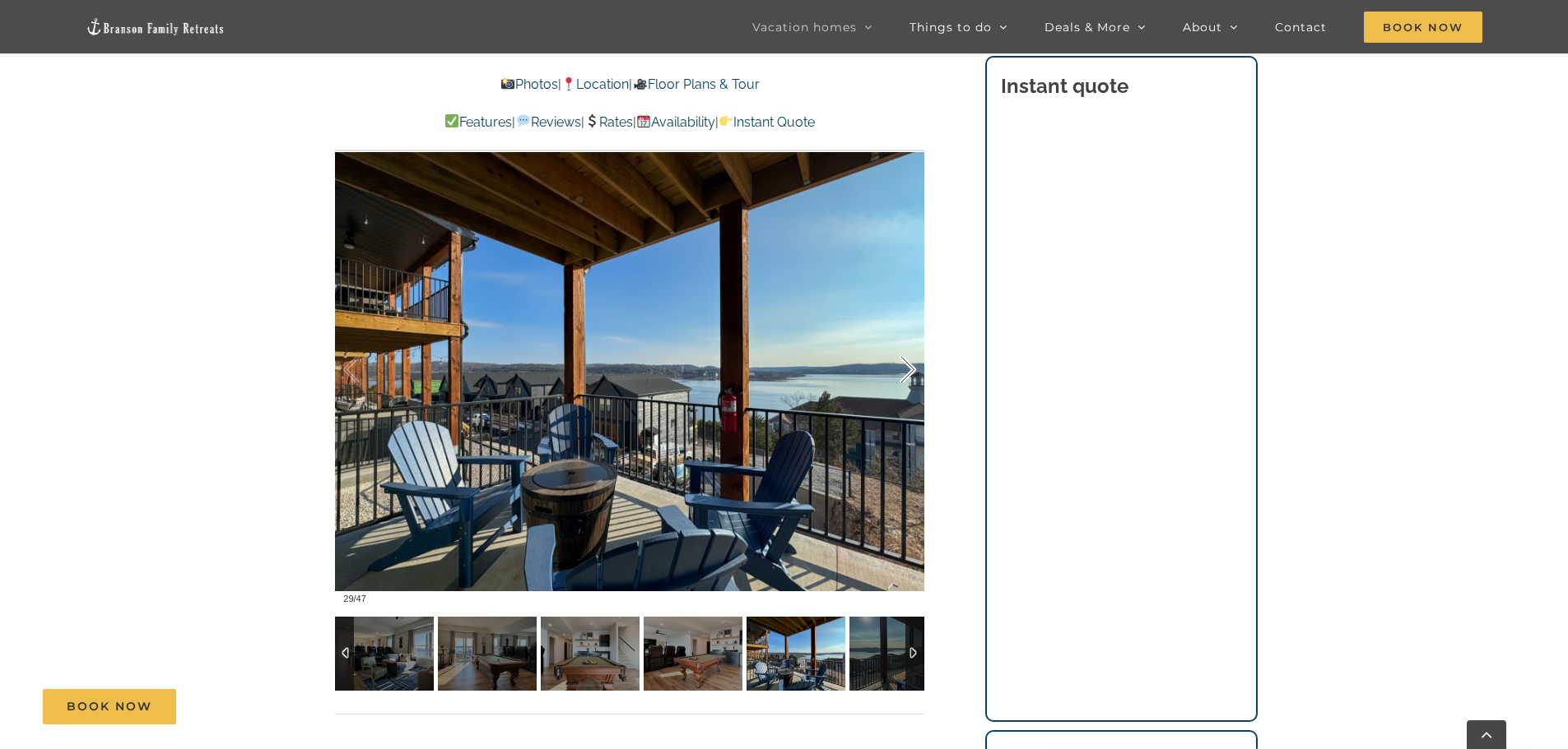
click at [911, 371] on div at bounding box center [890, 370] width 51 height 102
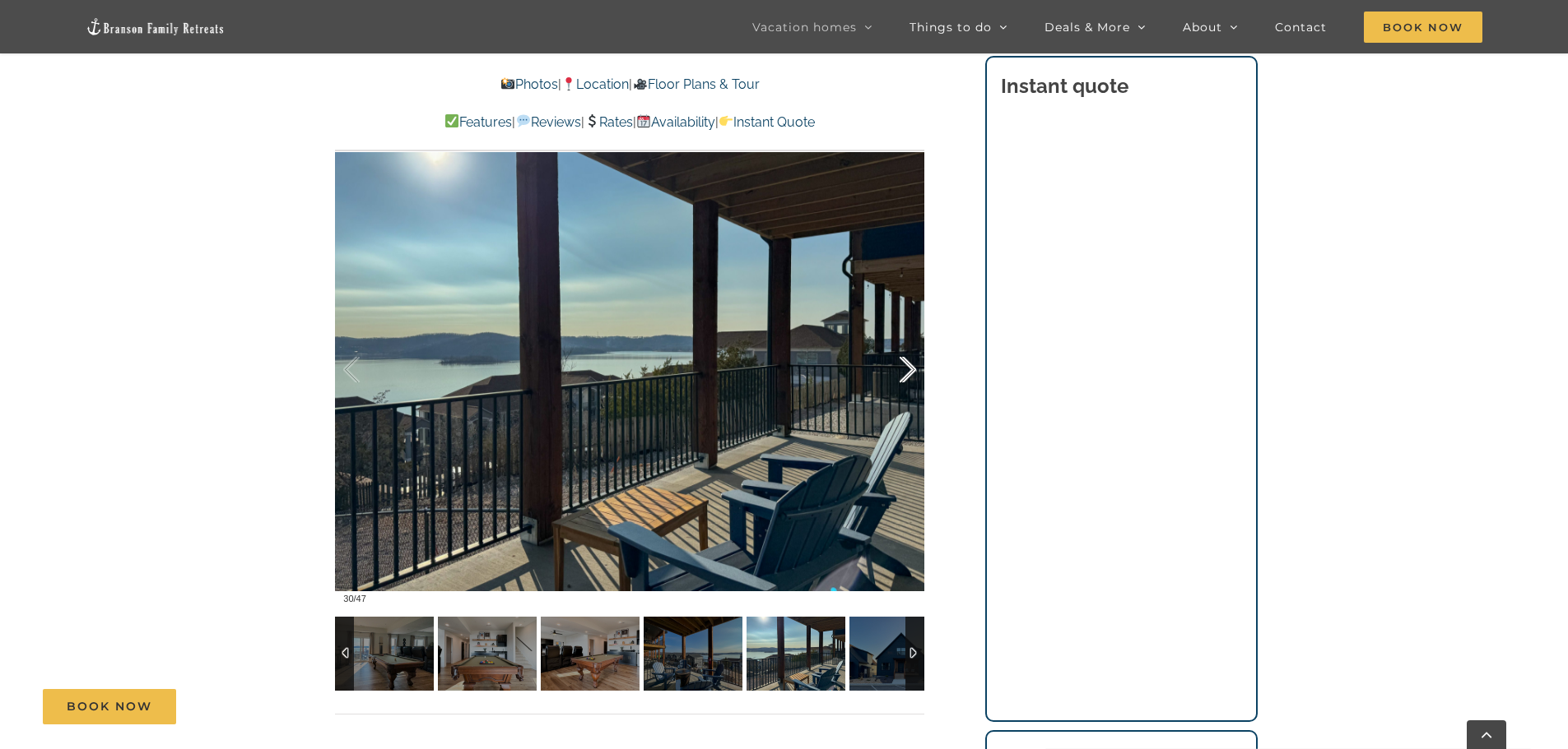
click at [911, 371] on div at bounding box center [890, 370] width 51 height 102
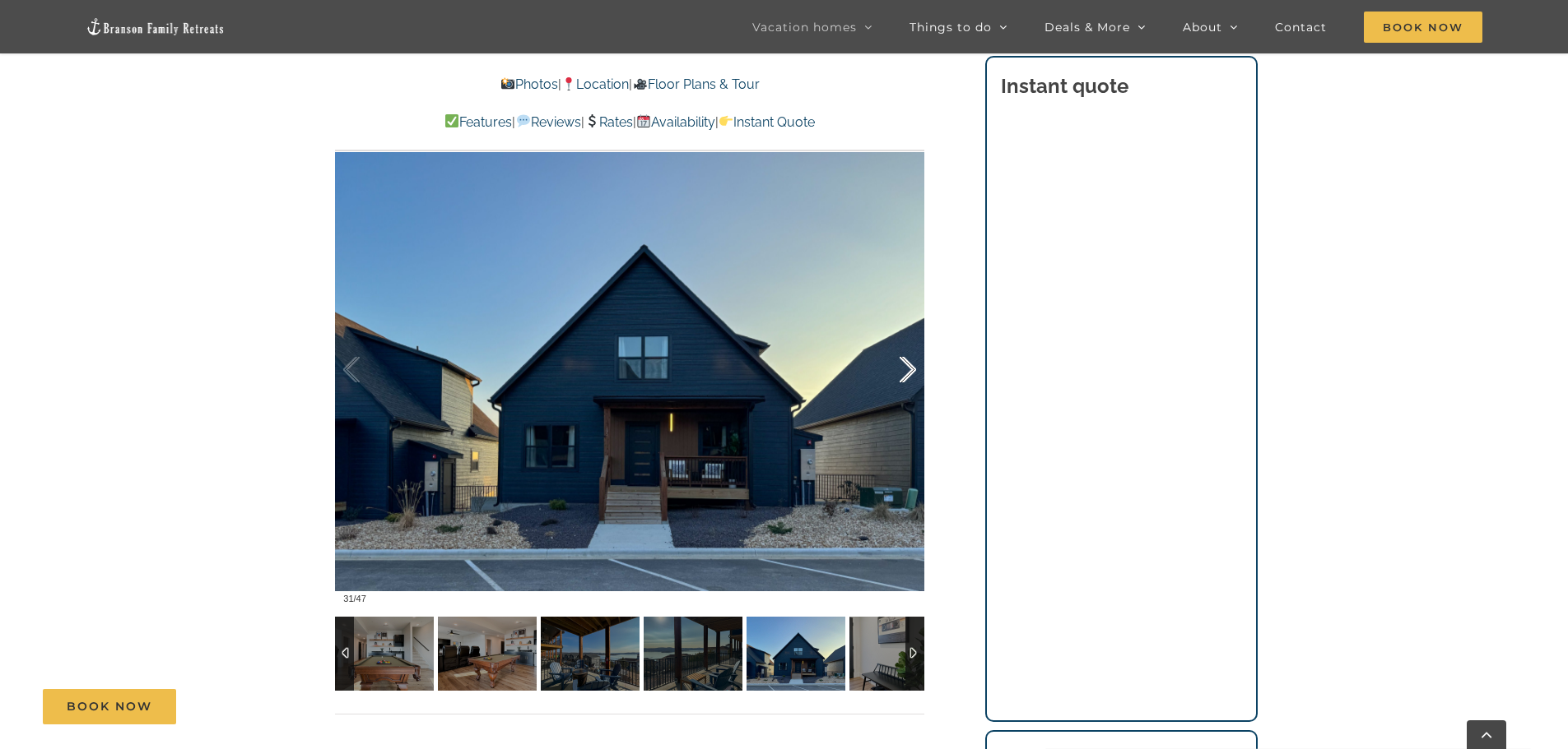
click at [911, 371] on div at bounding box center [890, 370] width 51 height 102
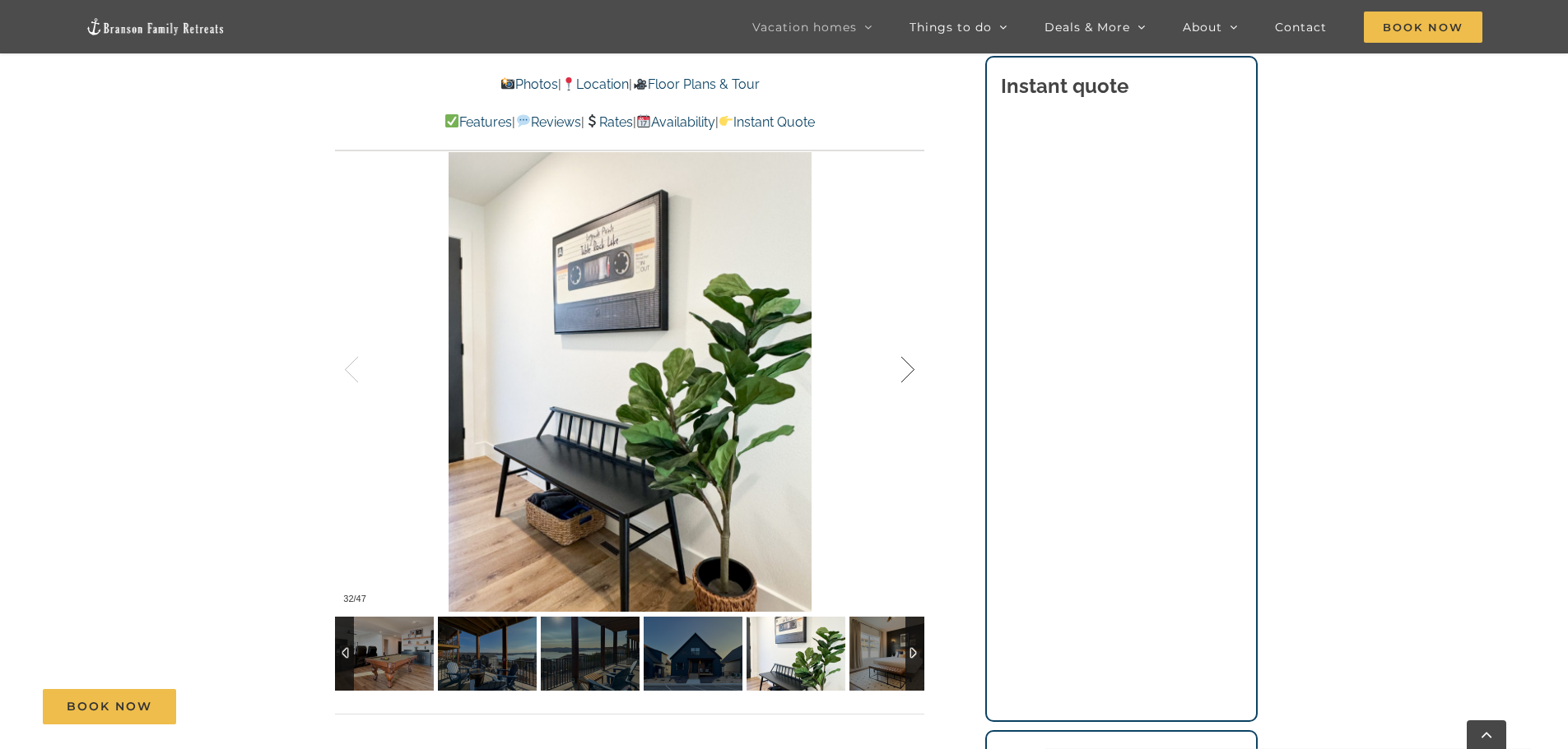
click at [911, 371] on div at bounding box center [890, 370] width 51 height 102
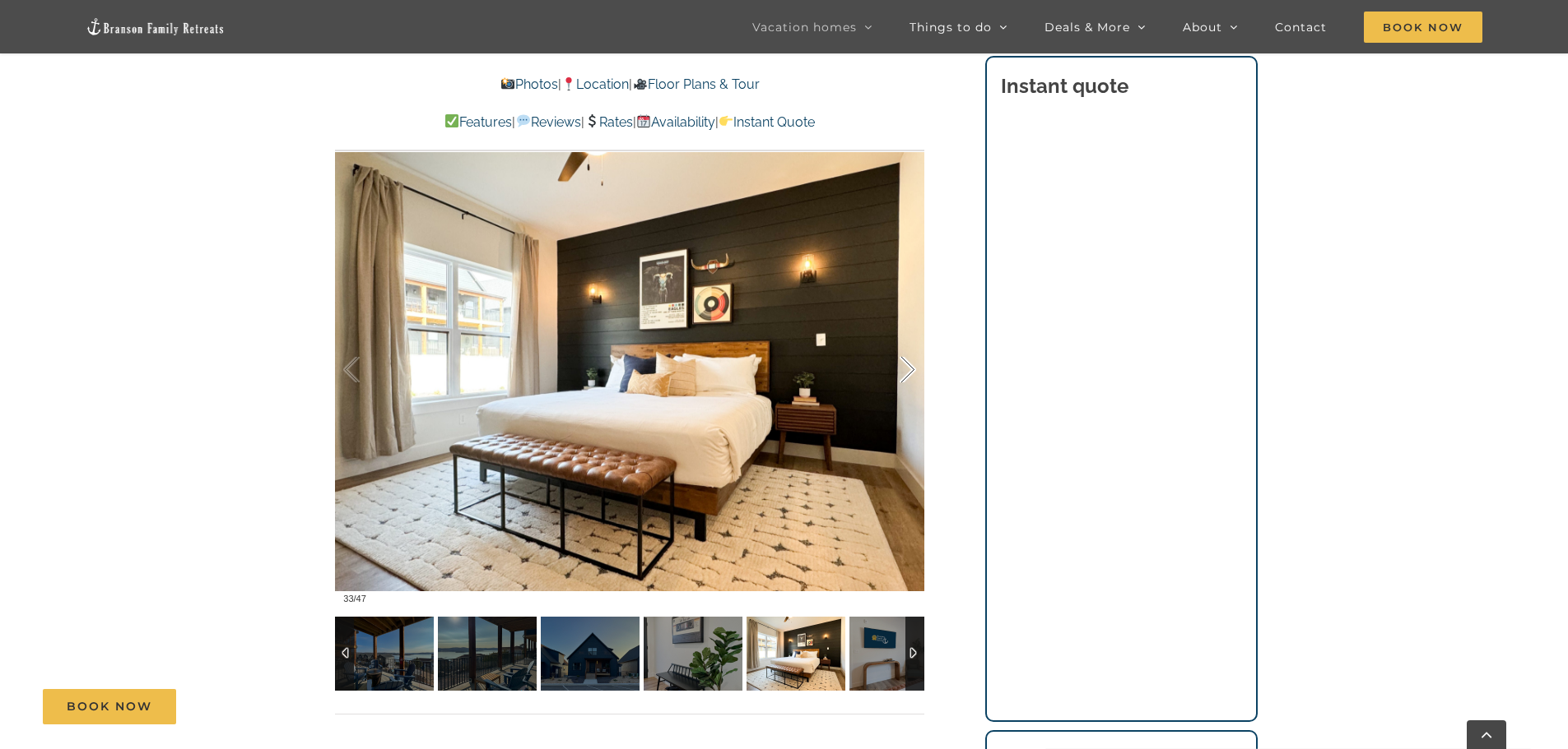
click at [911, 371] on div at bounding box center [890, 370] width 51 height 102
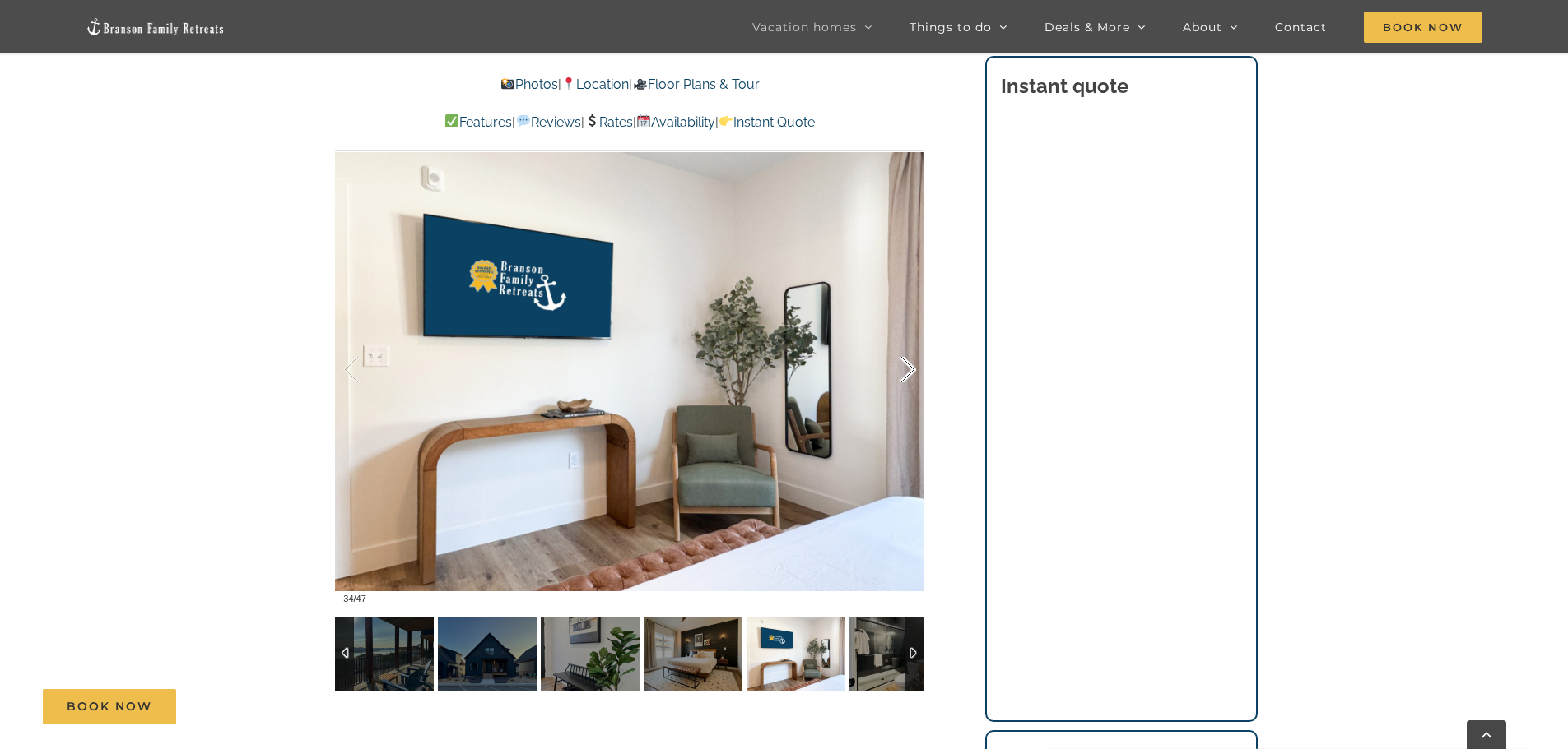
click at [911, 371] on div at bounding box center [890, 370] width 51 height 102
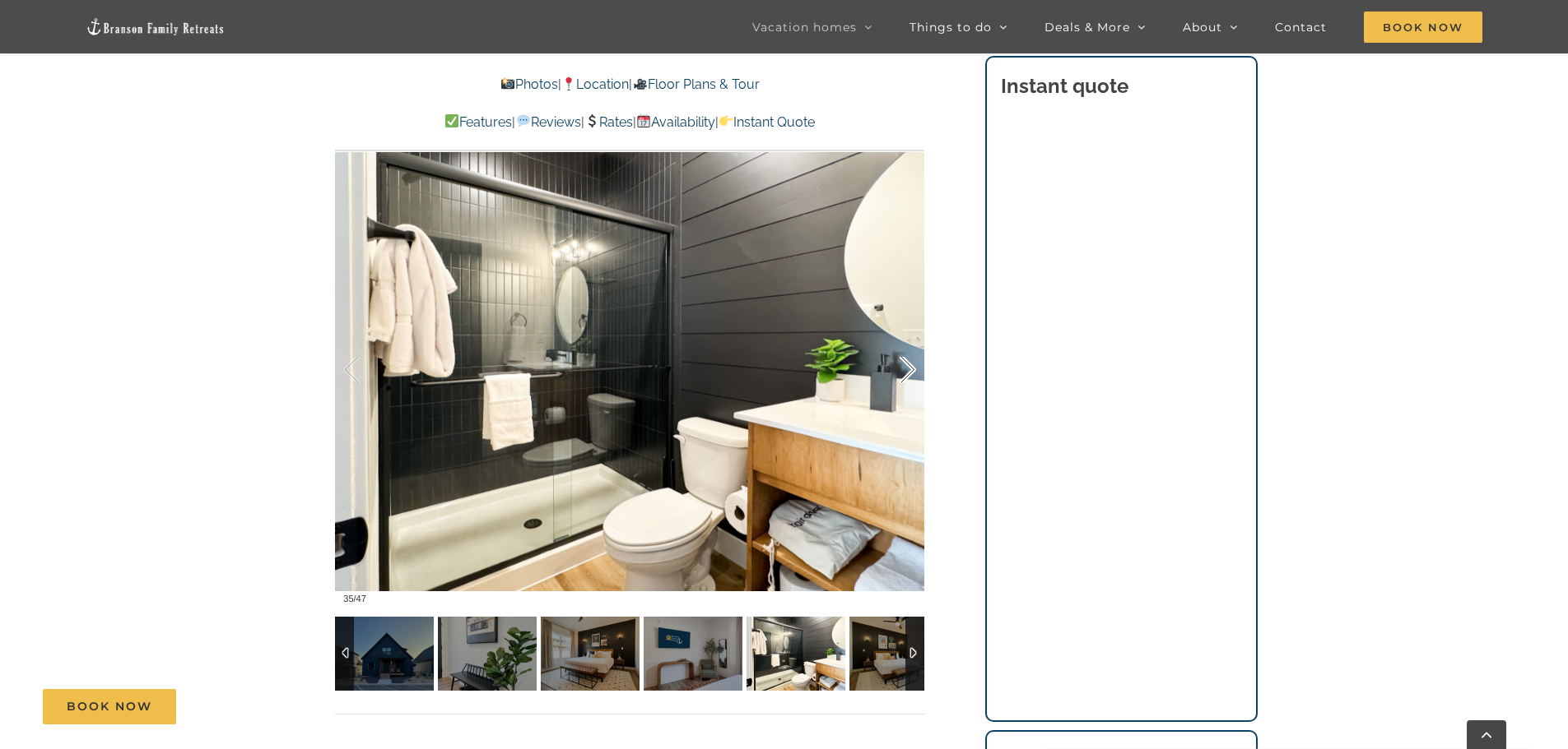
click at [911, 371] on div at bounding box center [890, 370] width 51 height 102
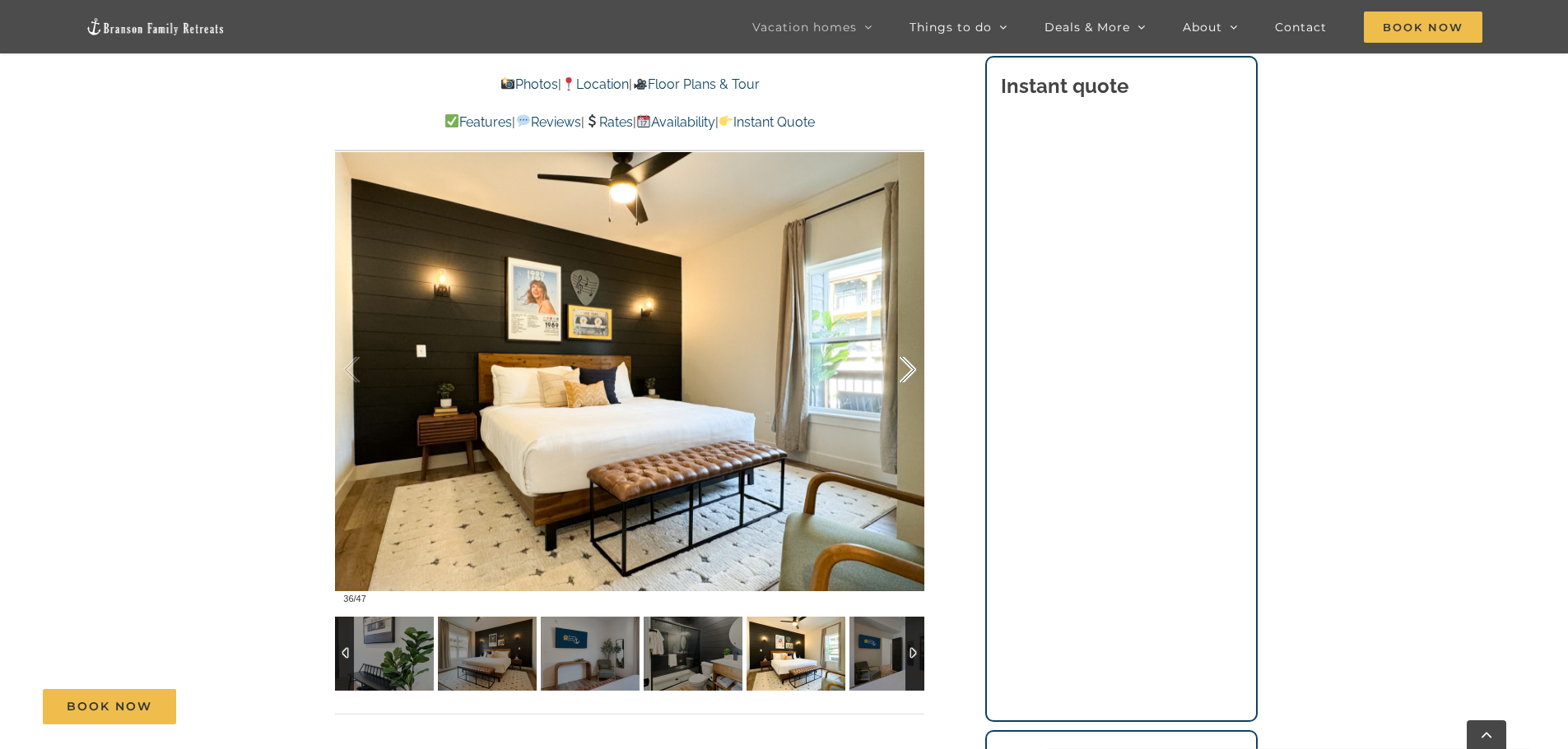
click at [911, 371] on div at bounding box center [890, 370] width 51 height 102
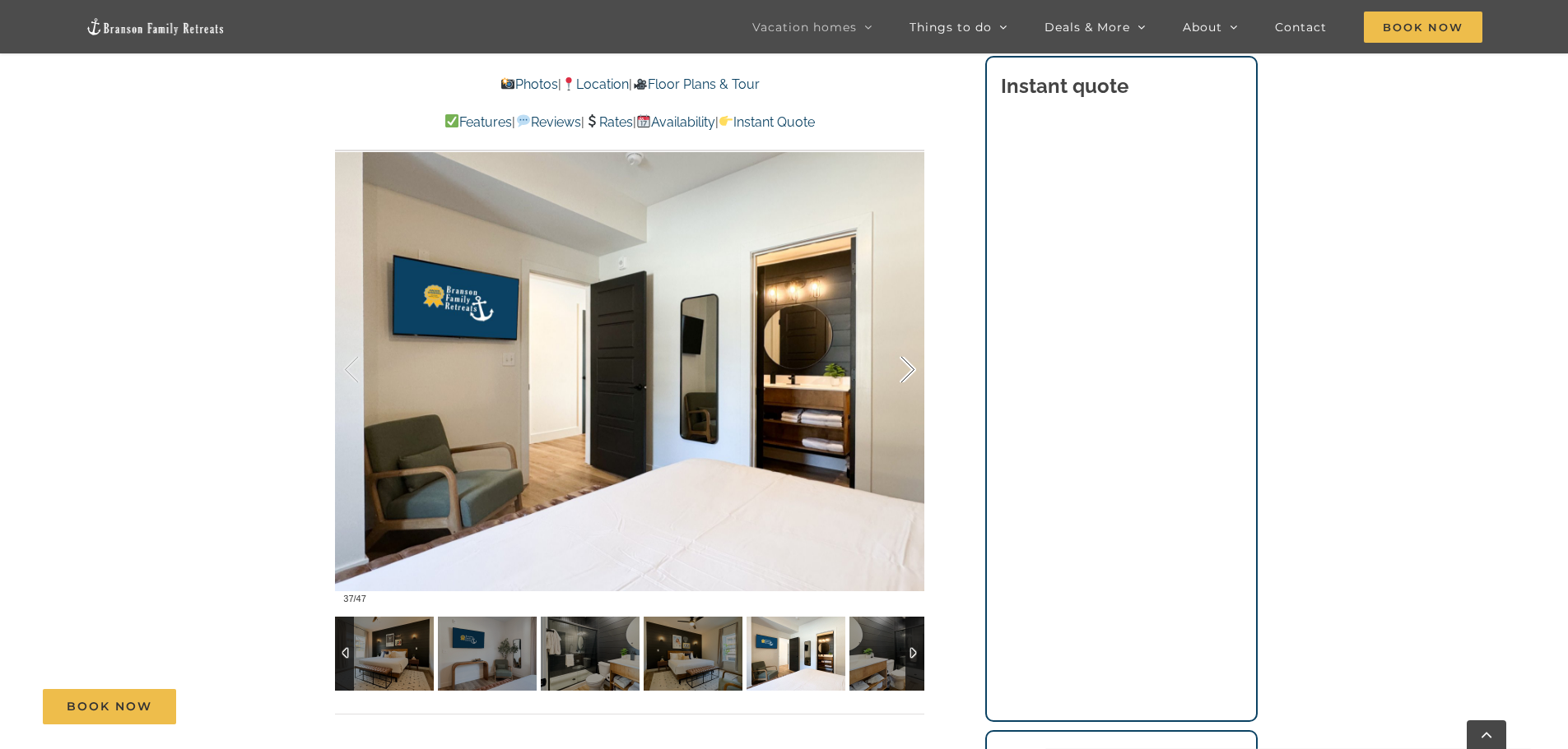
click at [911, 371] on div at bounding box center [890, 370] width 51 height 102
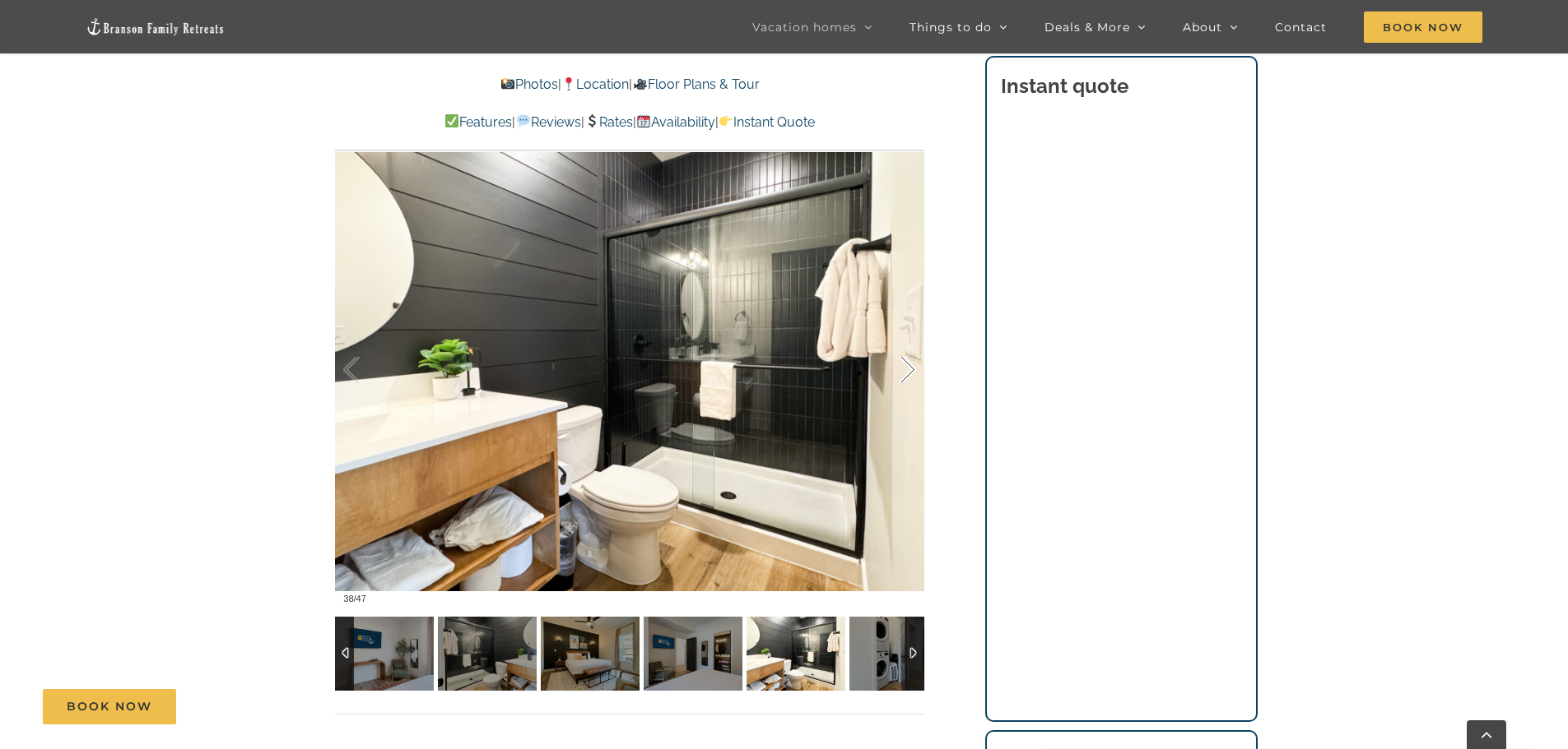
click at [911, 371] on div at bounding box center [890, 370] width 51 height 102
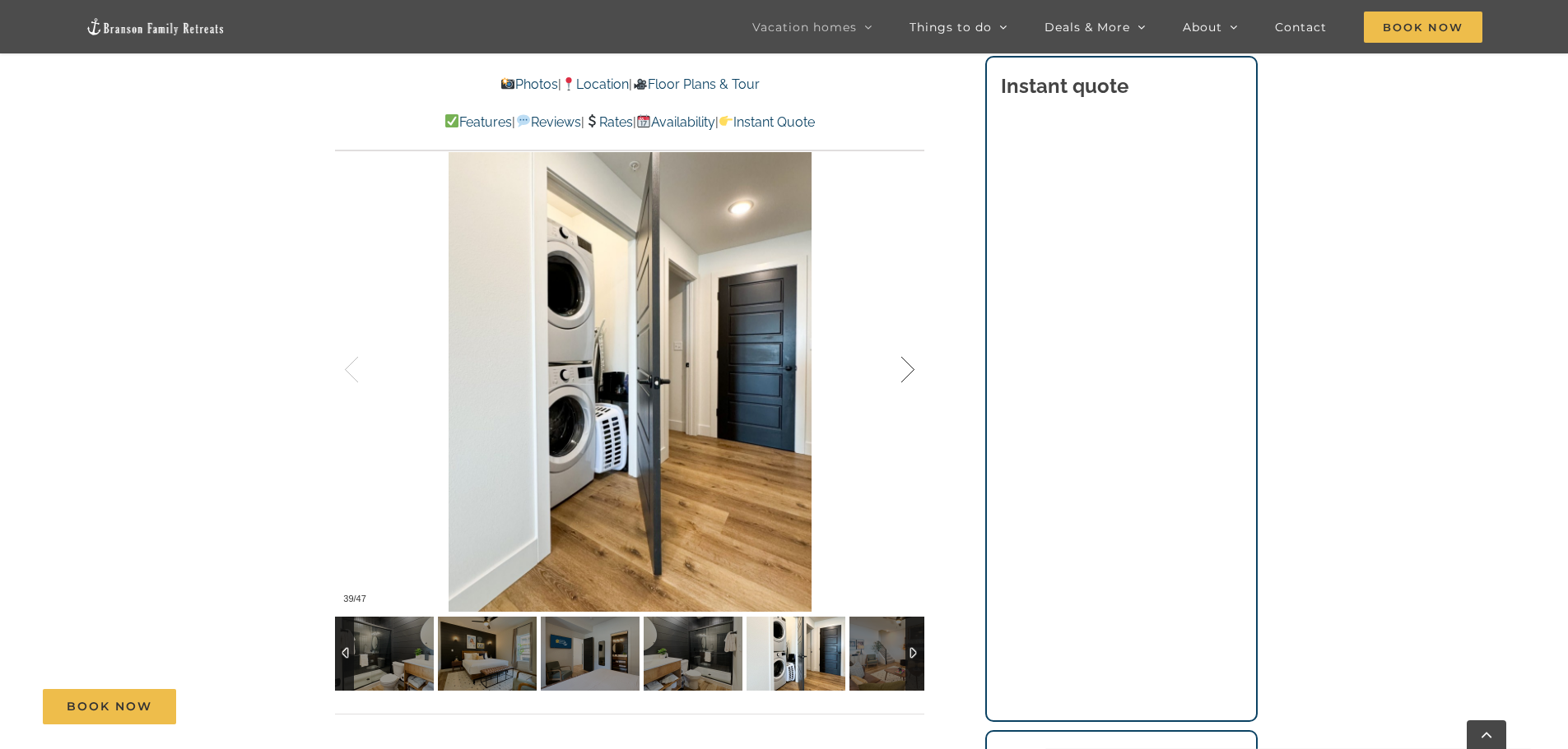
click at [915, 373] on div at bounding box center [890, 370] width 51 height 102
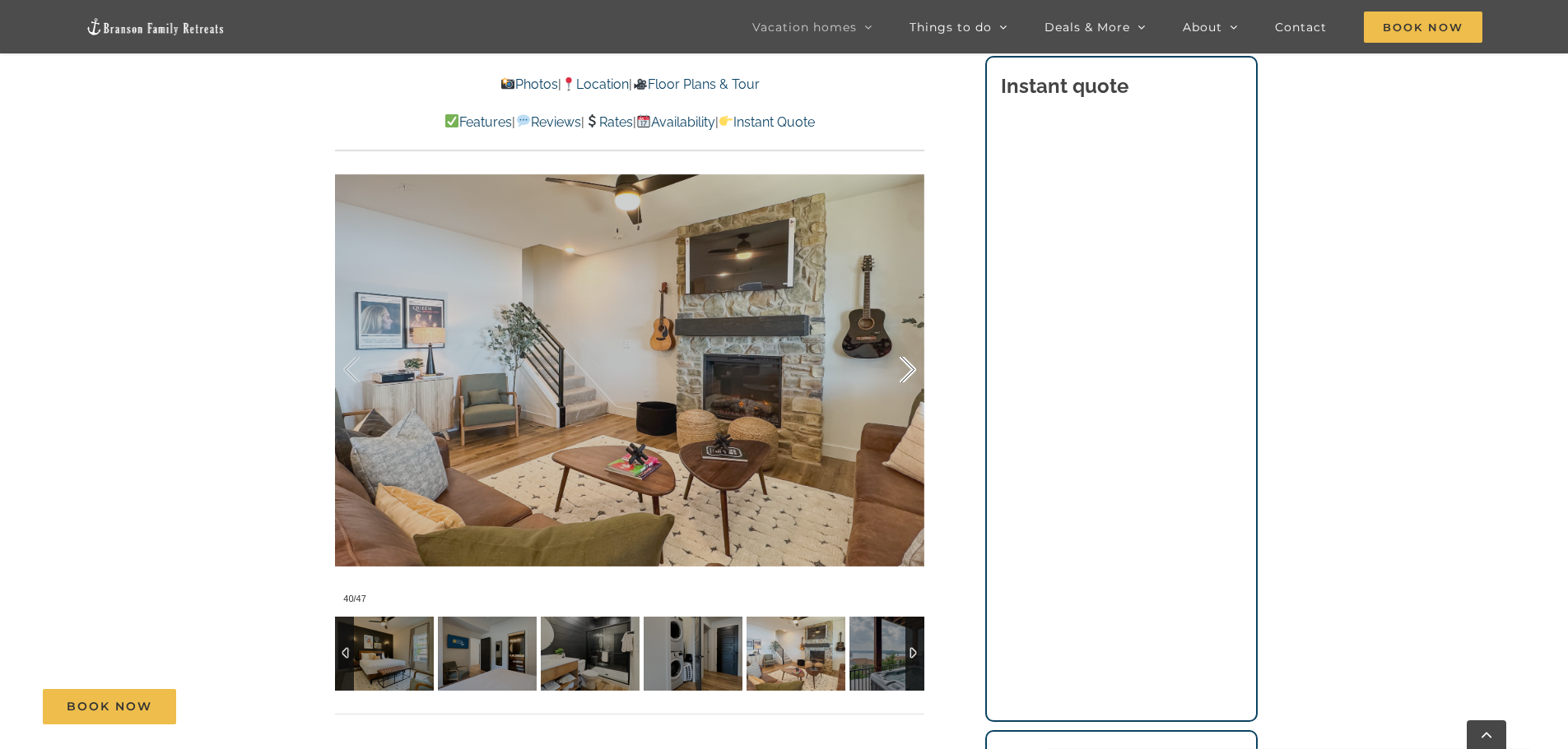
click at [915, 373] on div at bounding box center [890, 370] width 51 height 102
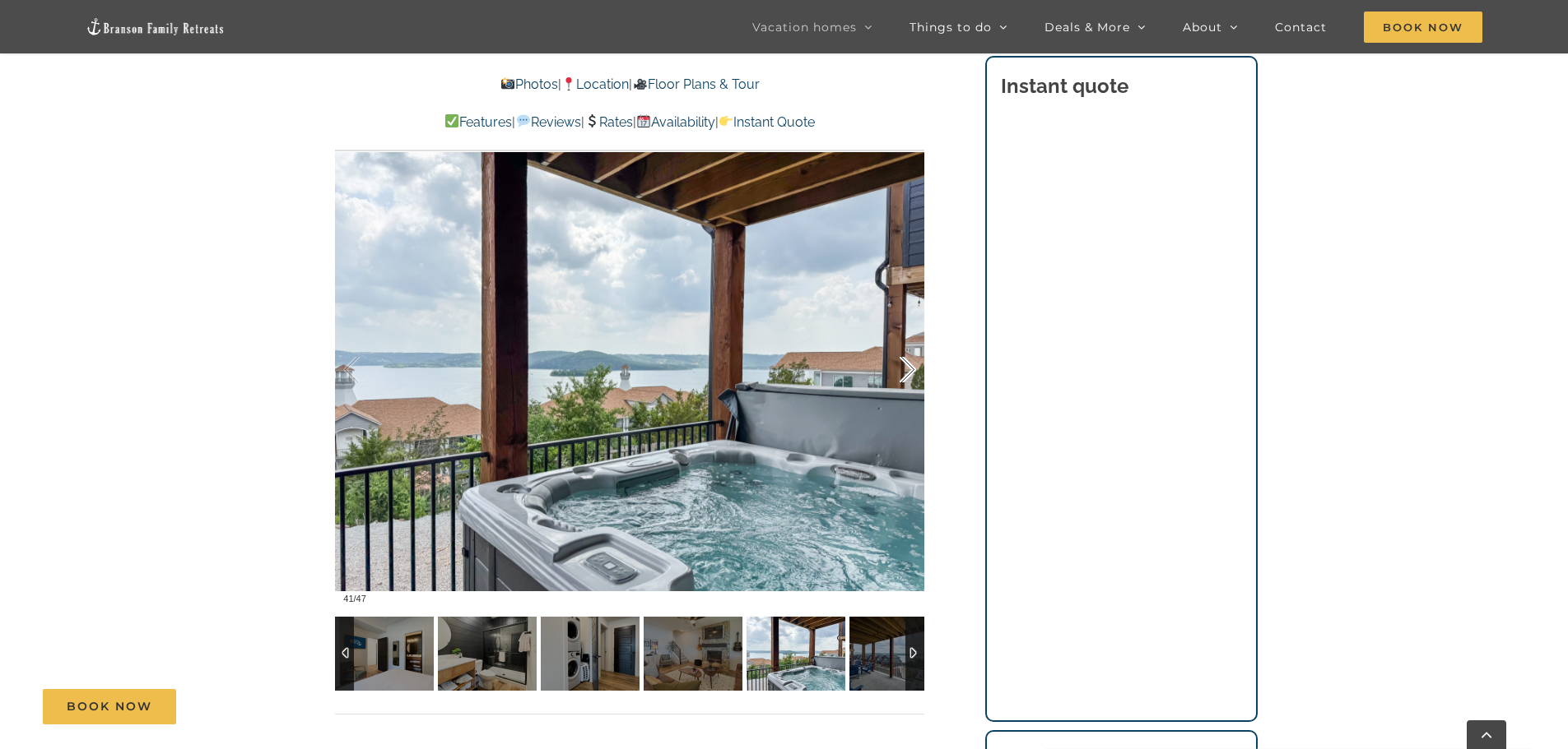
click at [915, 373] on div at bounding box center [890, 370] width 51 height 102
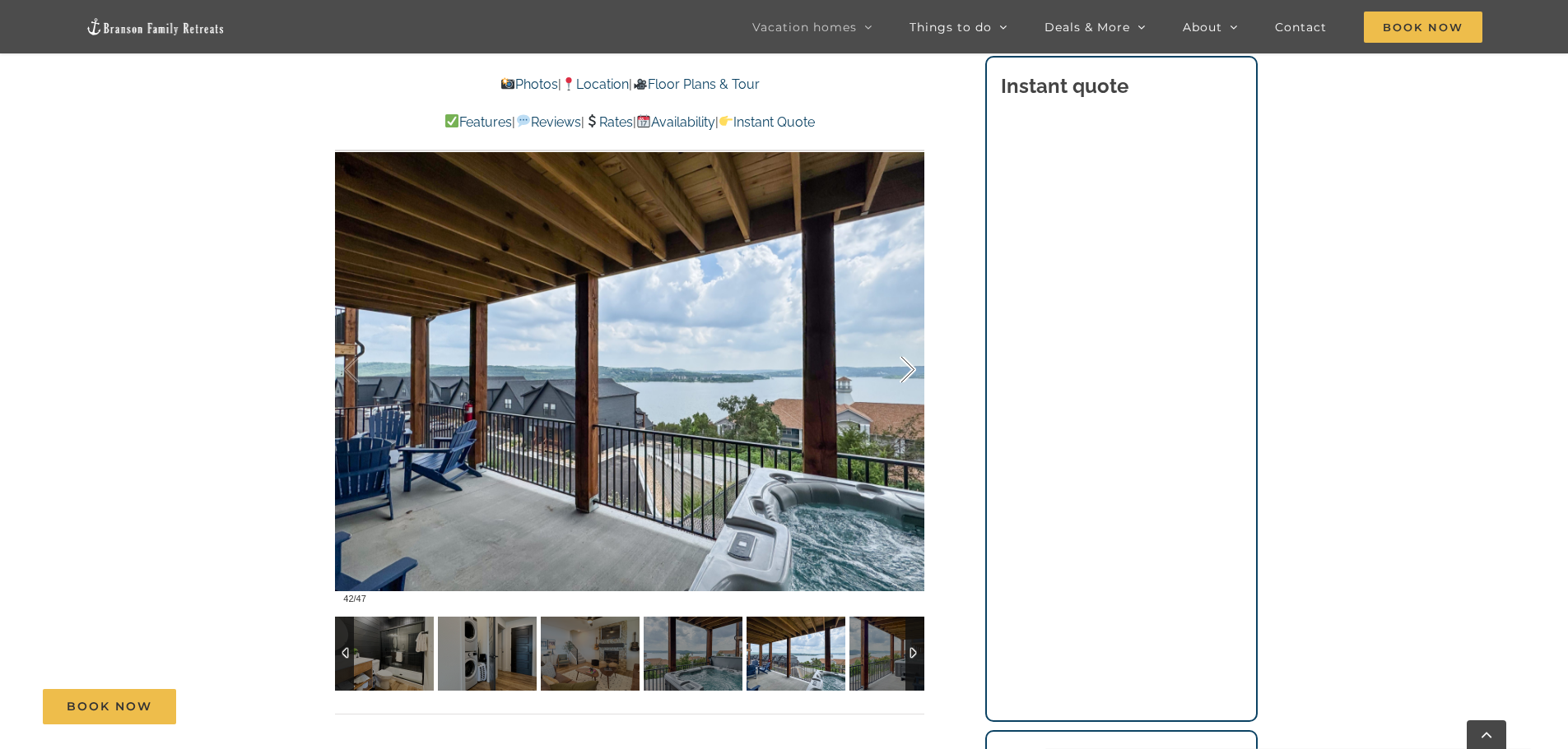
click at [915, 373] on div at bounding box center [890, 370] width 51 height 102
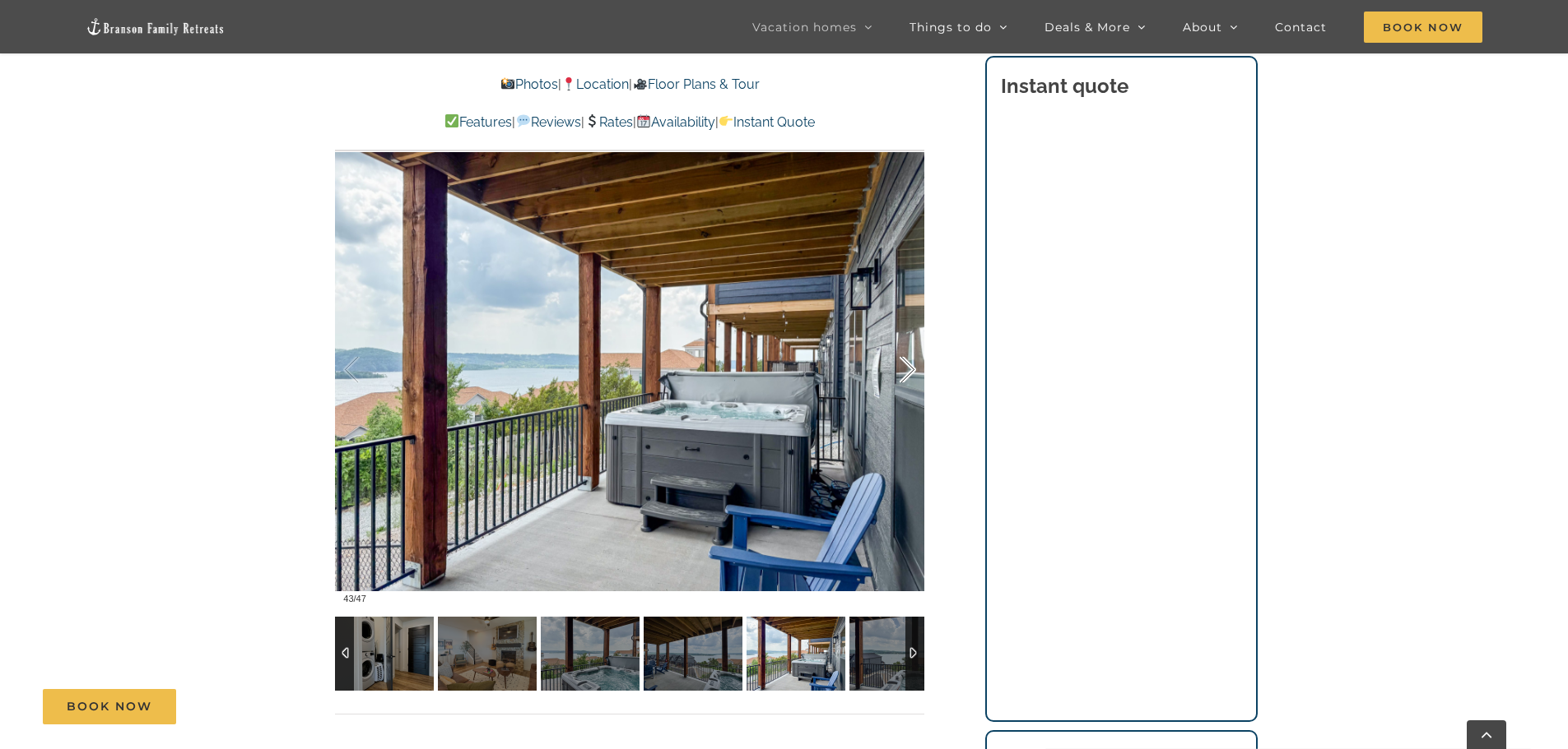
click at [915, 373] on div at bounding box center [890, 370] width 51 height 102
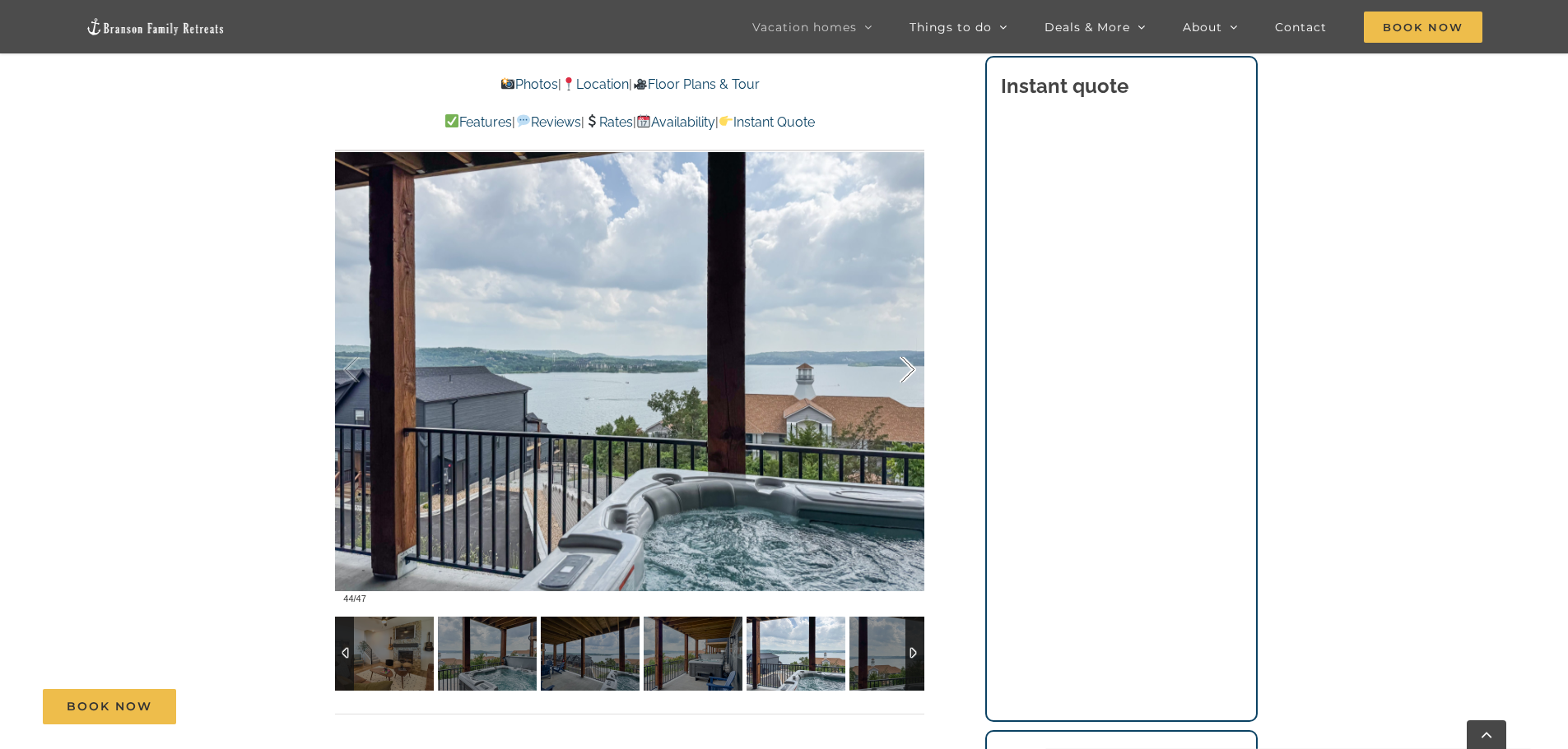
click at [915, 373] on div at bounding box center [890, 370] width 51 height 102
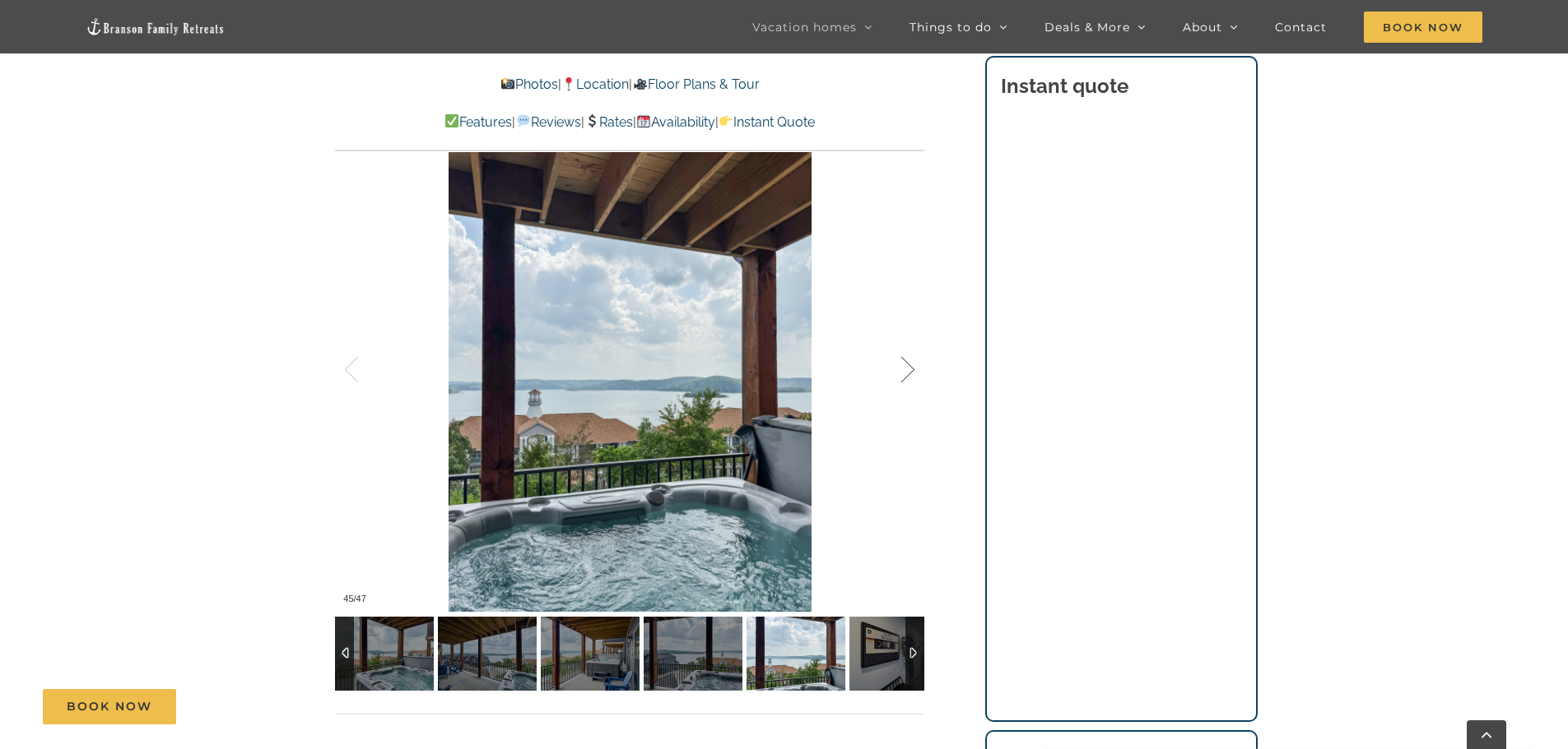
click at [915, 373] on div at bounding box center [890, 370] width 51 height 102
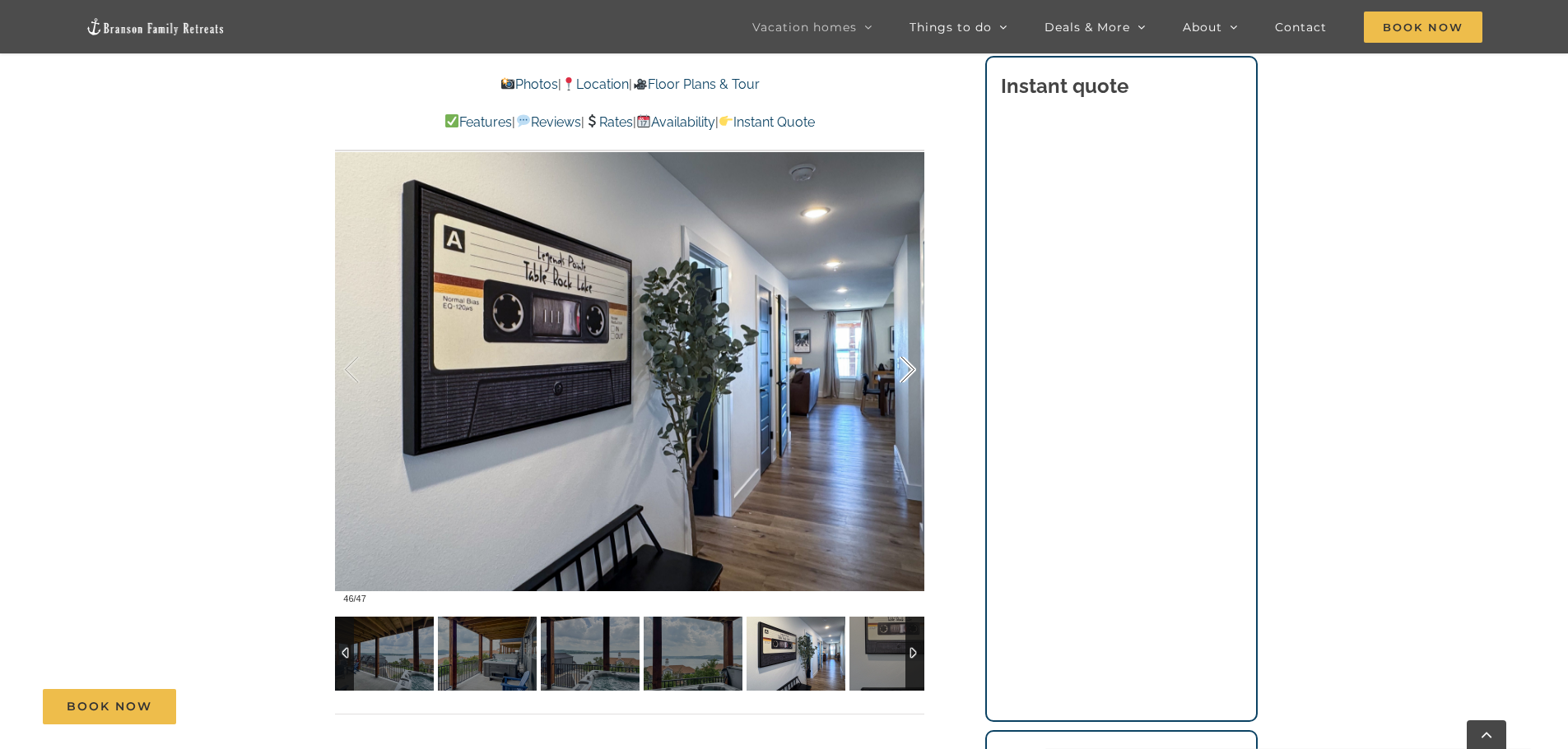
click at [916, 374] on div at bounding box center [890, 370] width 51 height 102
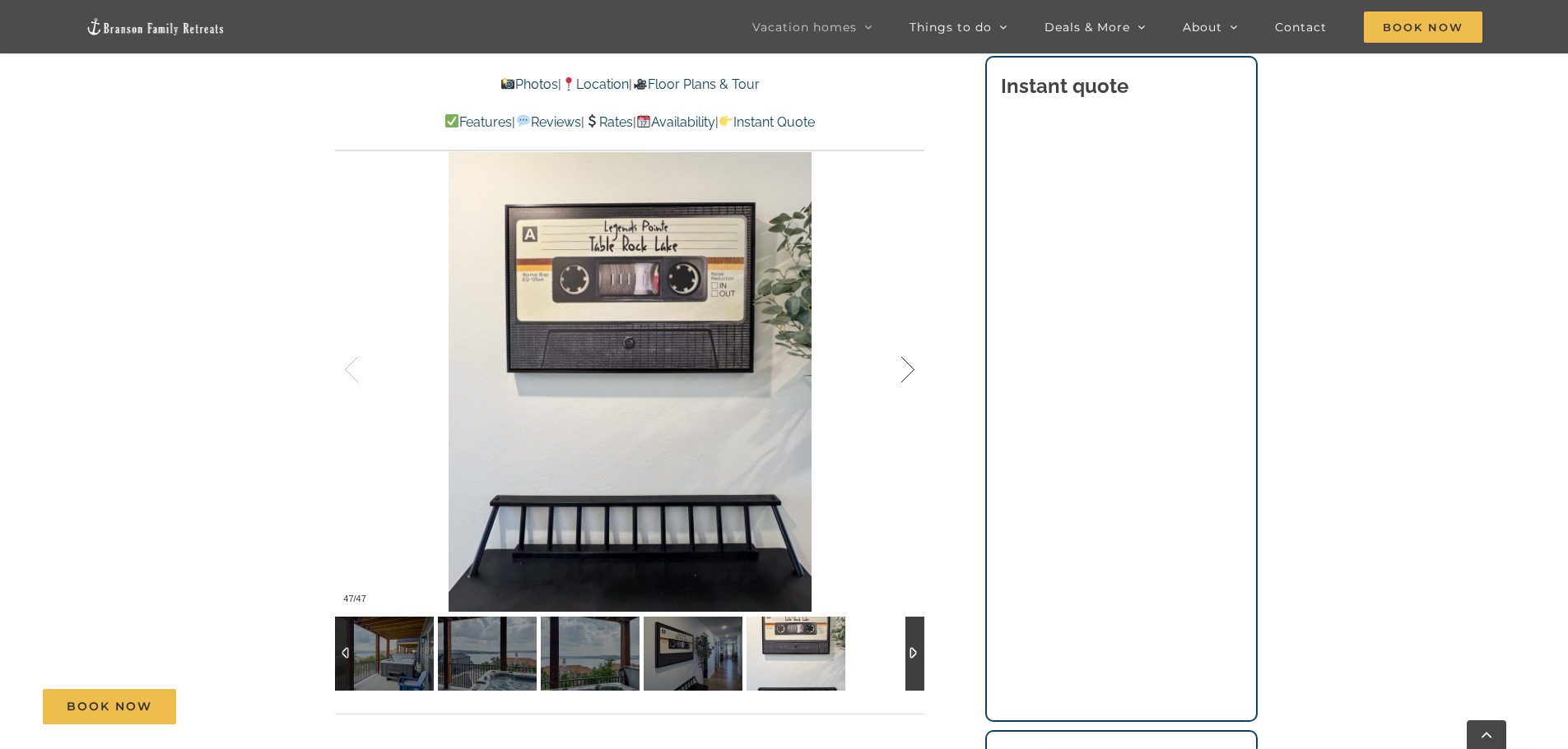
click at [916, 374] on div at bounding box center [890, 370] width 51 height 102
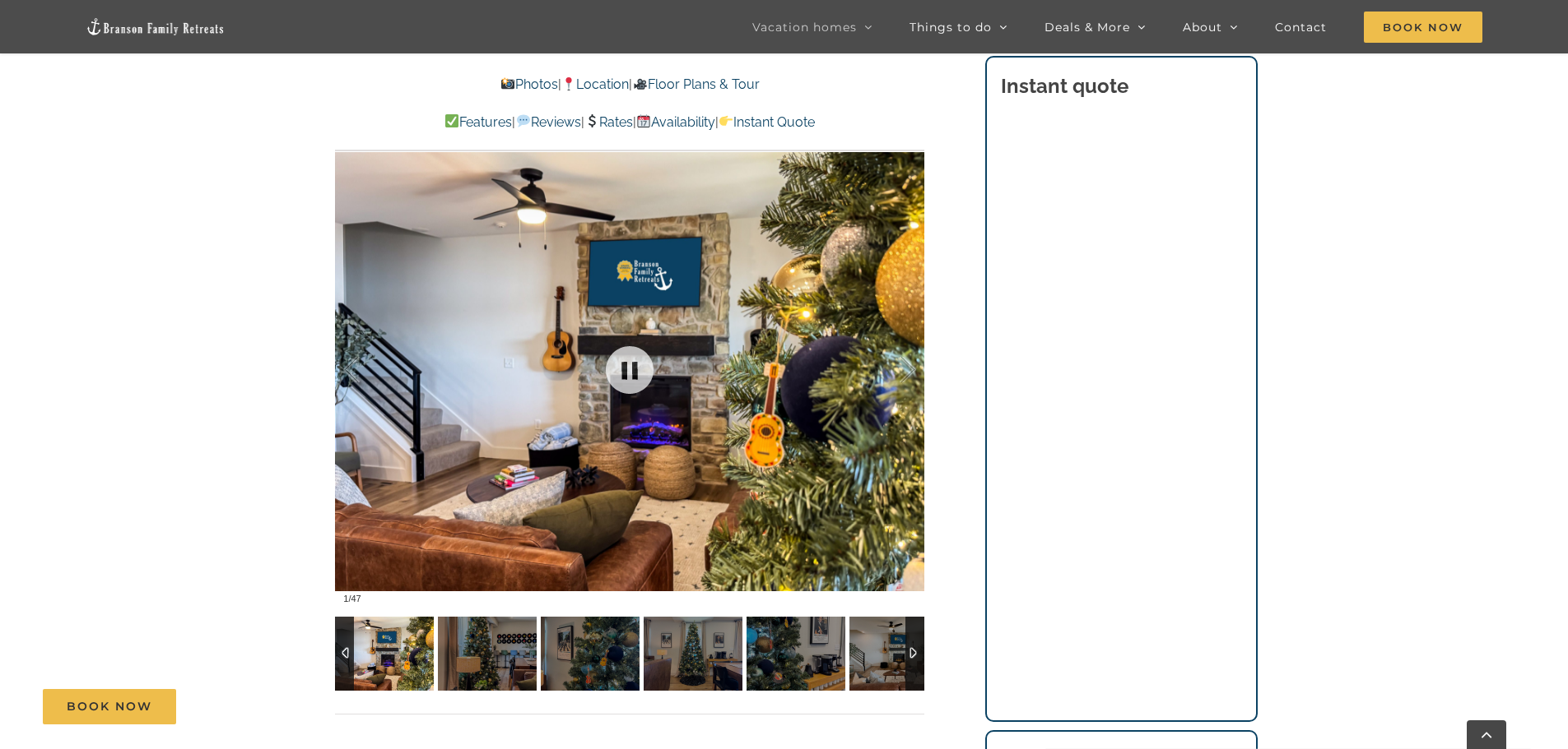
click at [916, 375] on div "1 / 47" at bounding box center [630, 370] width 589 height 483
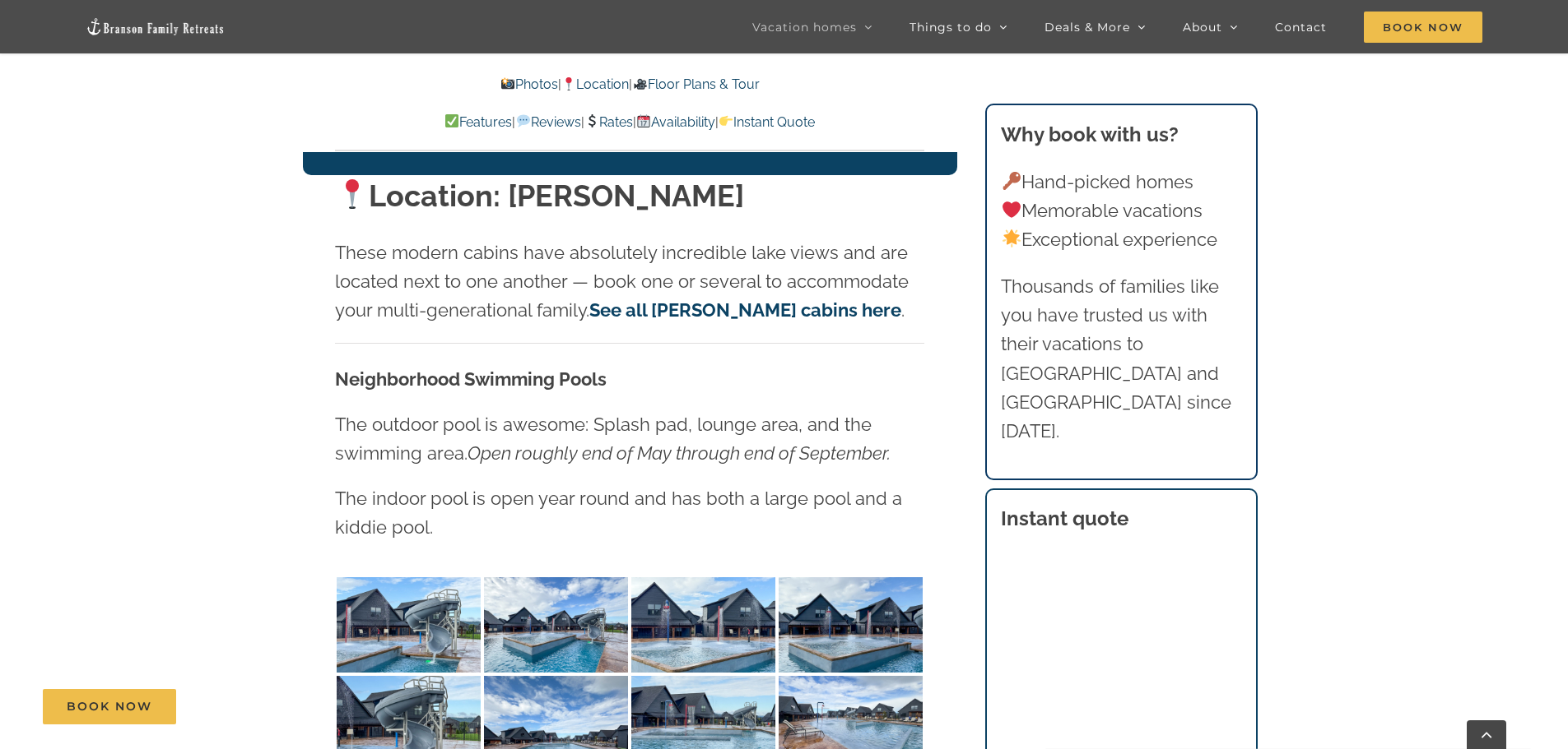
scroll to position [3455, 0]
click at [815, 118] on link "Instant Quote" at bounding box center [767, 122] width 96 height 16
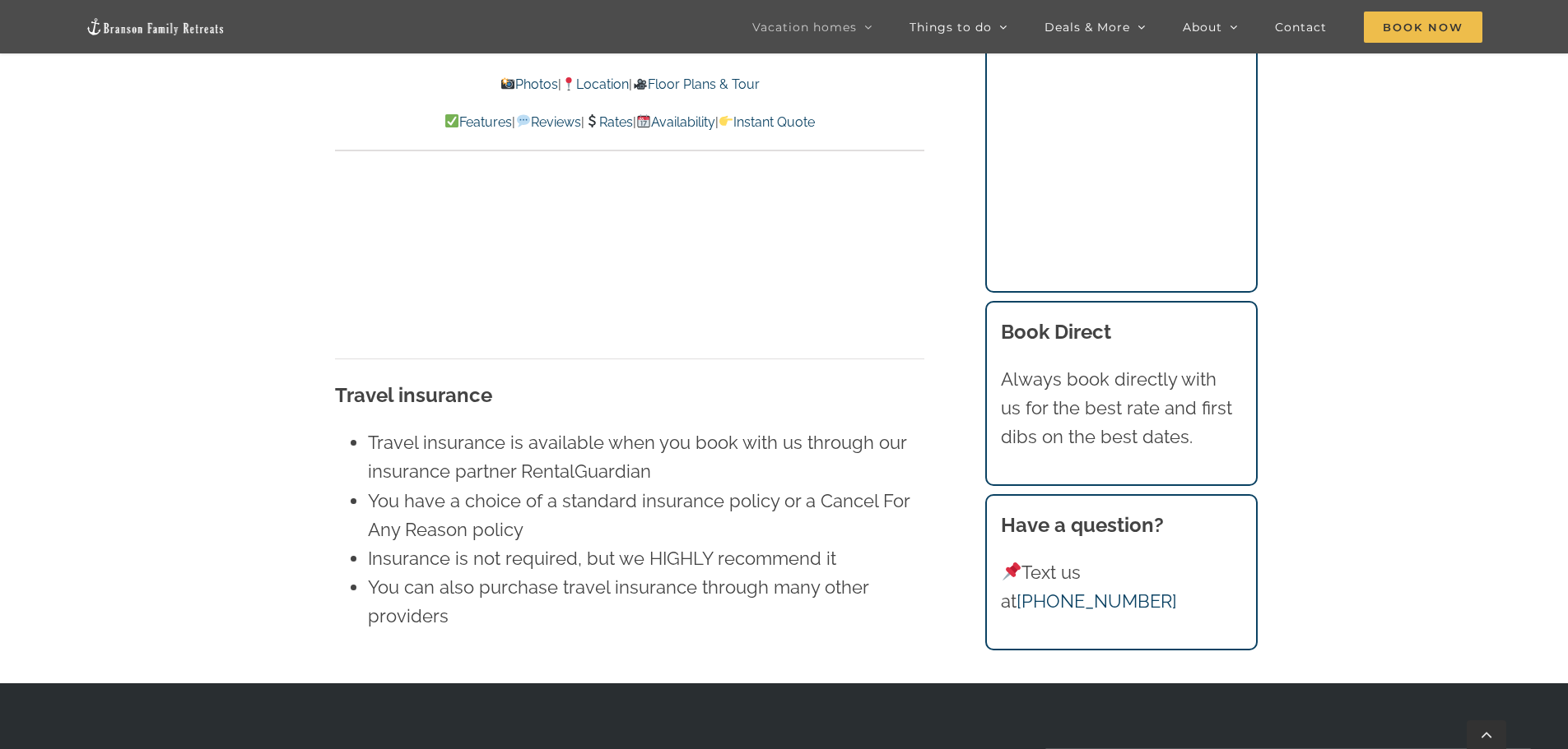
scroll to position [11315, 0]
